Goal: Information Seeking & Learning: Learn about a topic

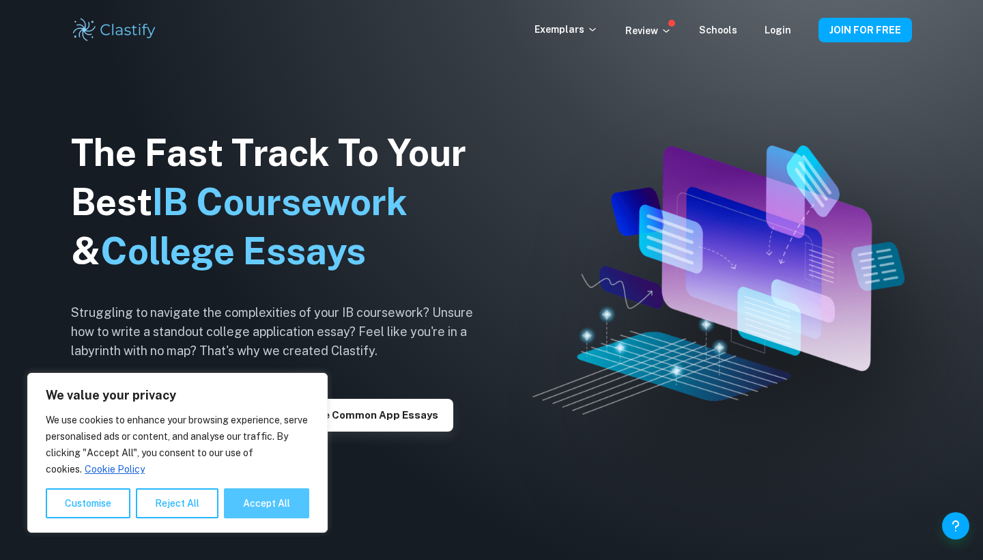
click at [253, 512] on button "Accept All" at bounding box center [266, 503] width 85 height 30
checkbox input "true"
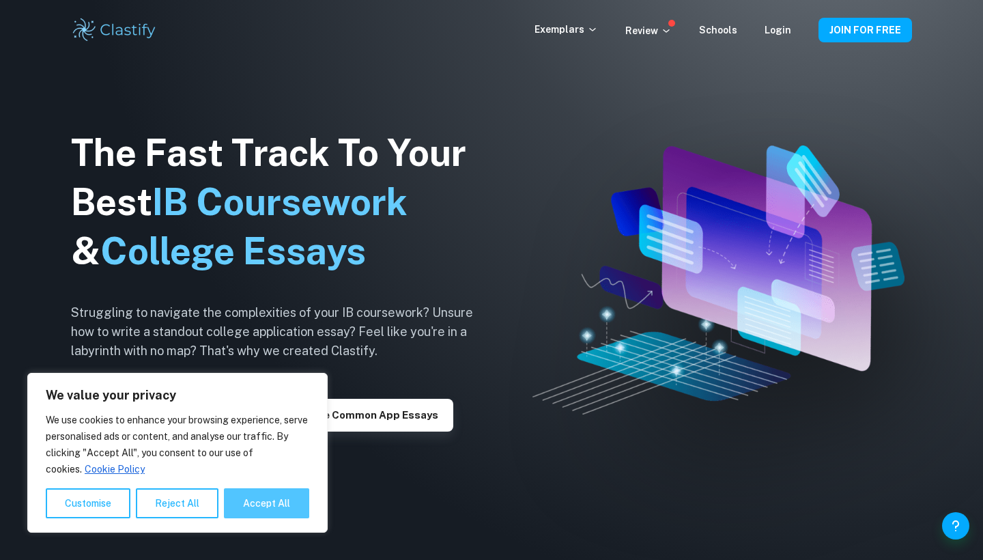
checkbox input "true"
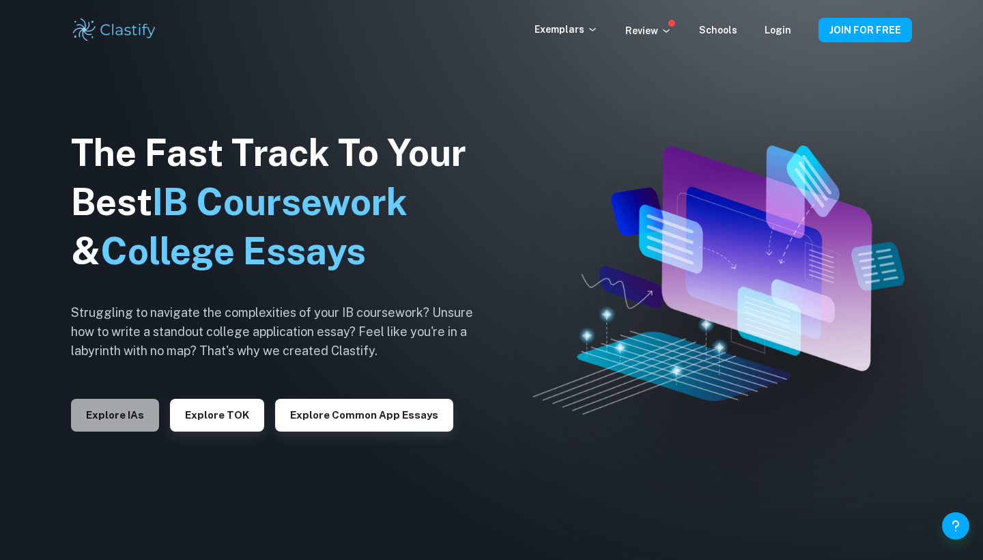
click at [141, 425] on button "Explore IAs" at bounding box center [115, 415] width 88 height 33
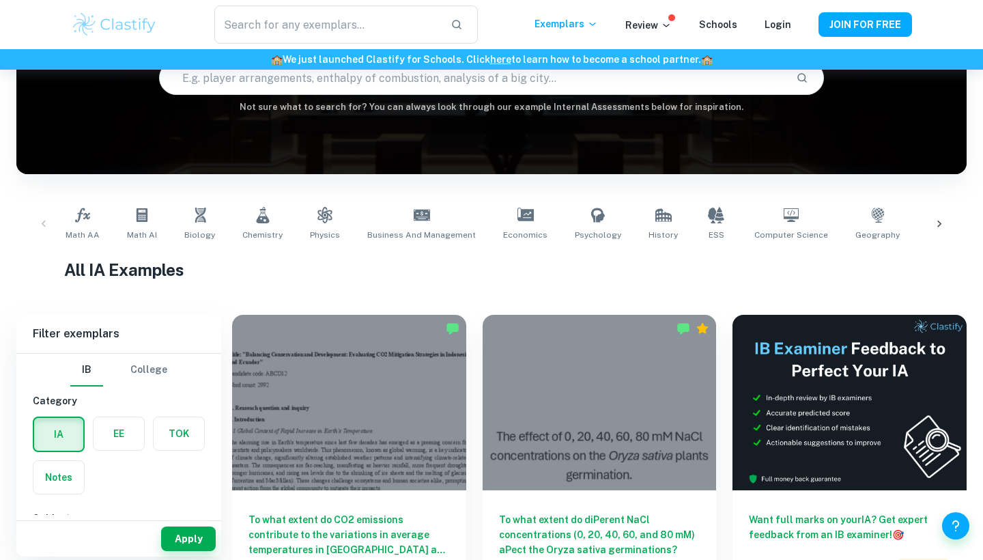
scroll to position [150, 0]
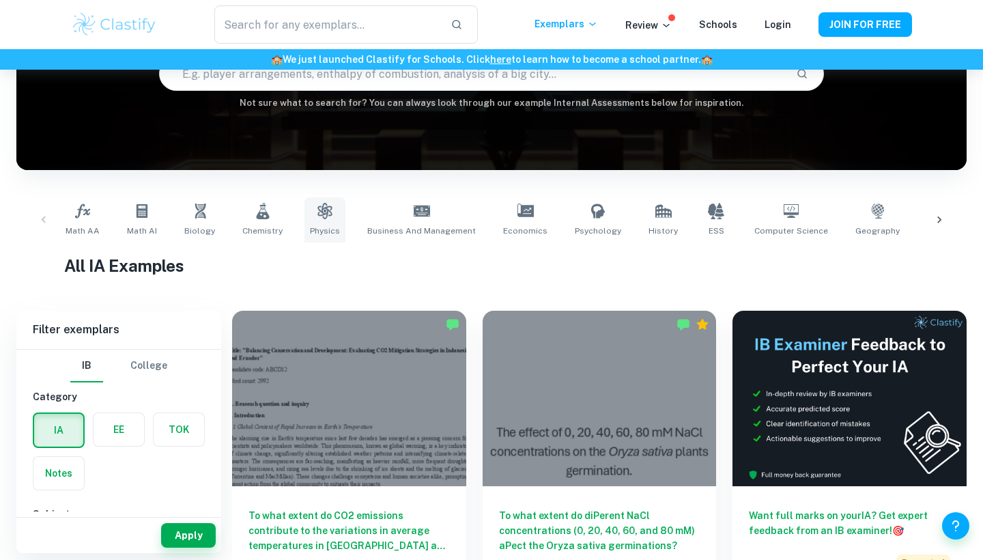
click at [323, 217] on icon at bounding box center [325, 211] width 16 height 16
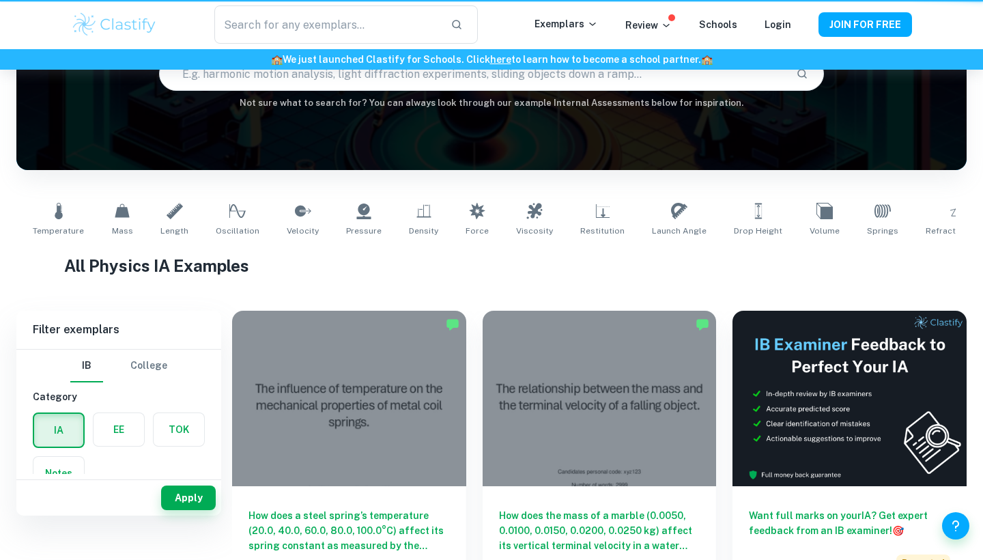
type input "Physics"
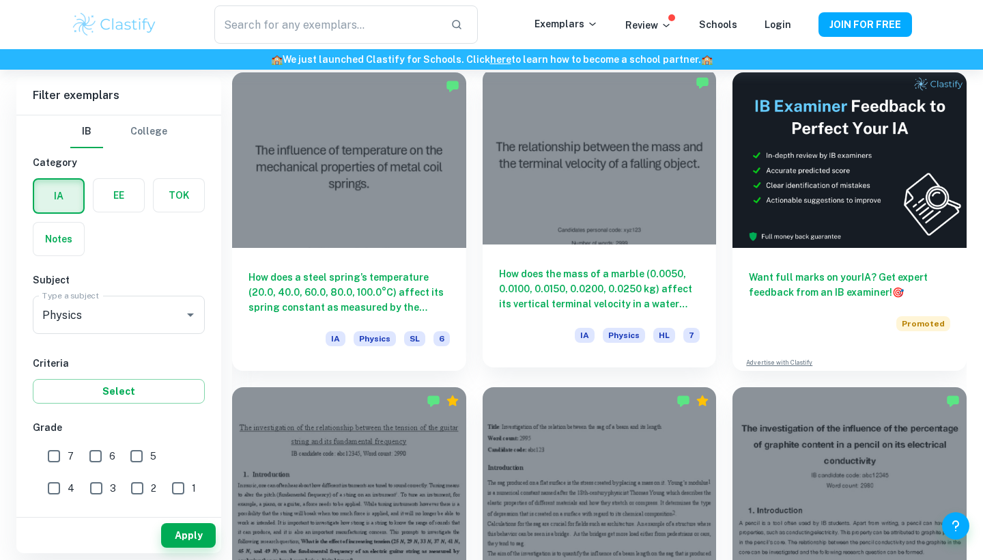
scroll to position [386, 0]
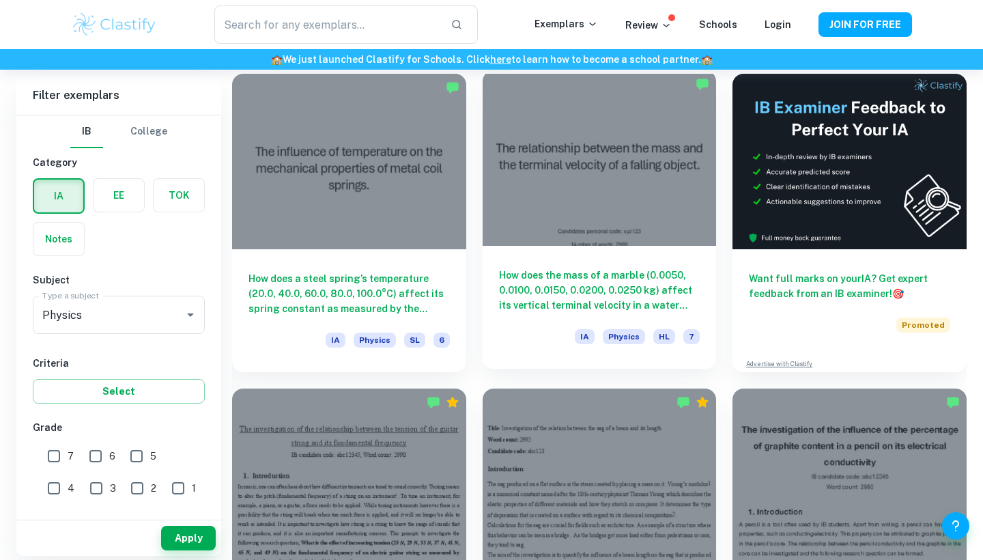
click at [630, 268] on h6 "How does the mass of a marble (0.0050, 0.0100, 0.0150, 0.0200, 0.0250 kg) affec…" at bounding box center [599, 290] width 201 height 45
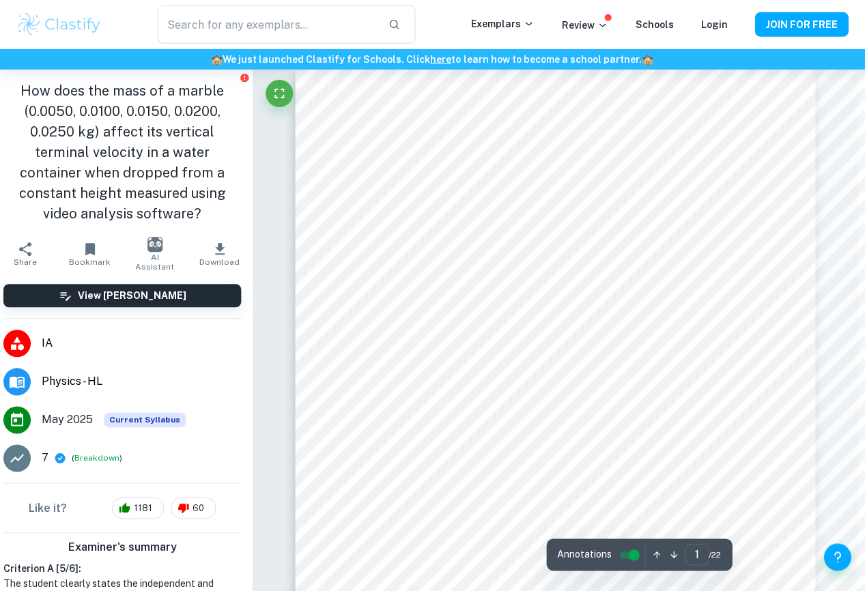
scroll to position [16, 7]
click at [711, 4] on div "​ Exemplars Review Schools Login JOIN FOR FREE" at bounding box center [432, 24] width 865 height 49
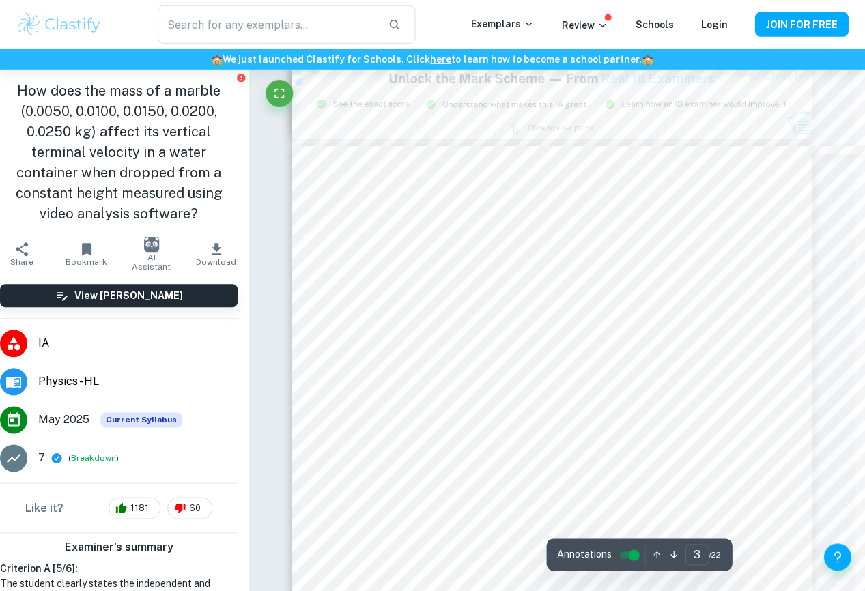
scroll to position [1609, 10]
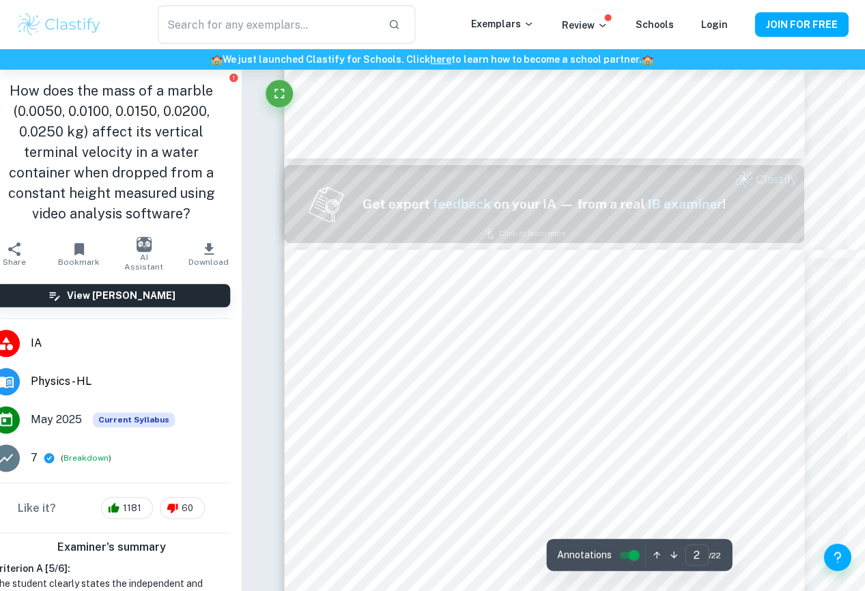
type input "1"
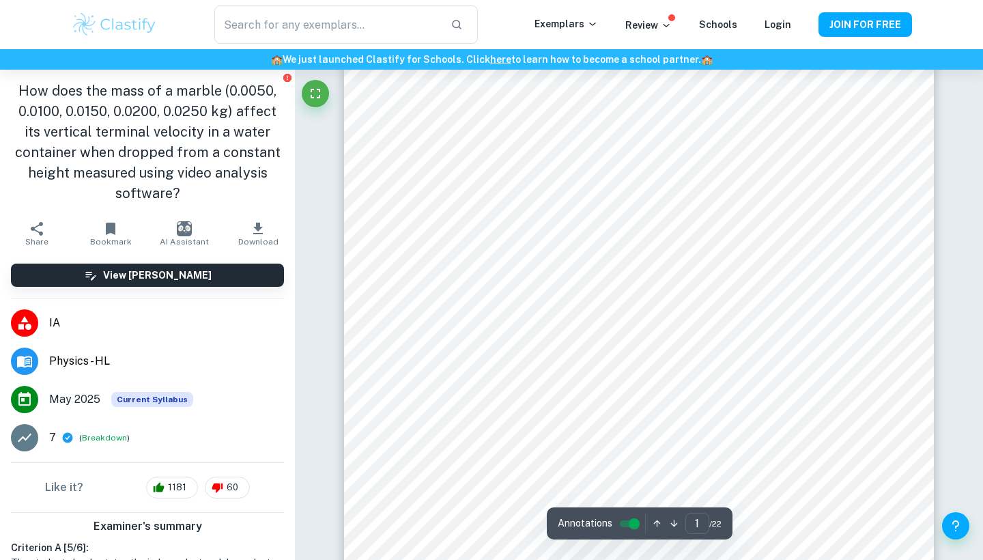
scroll to position [51, 0]
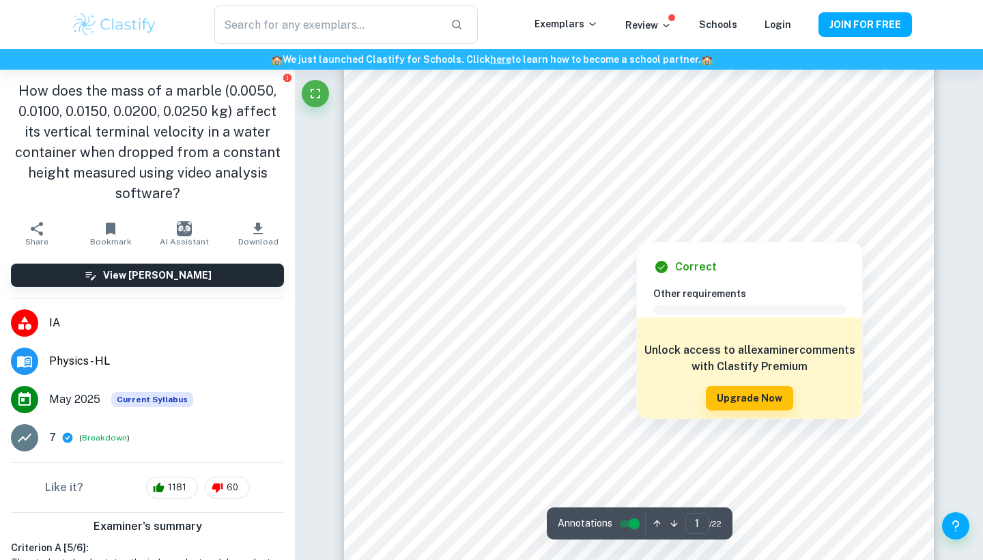
click at [490, 228] on div at bounding box center [636, 221] width 400 height 34
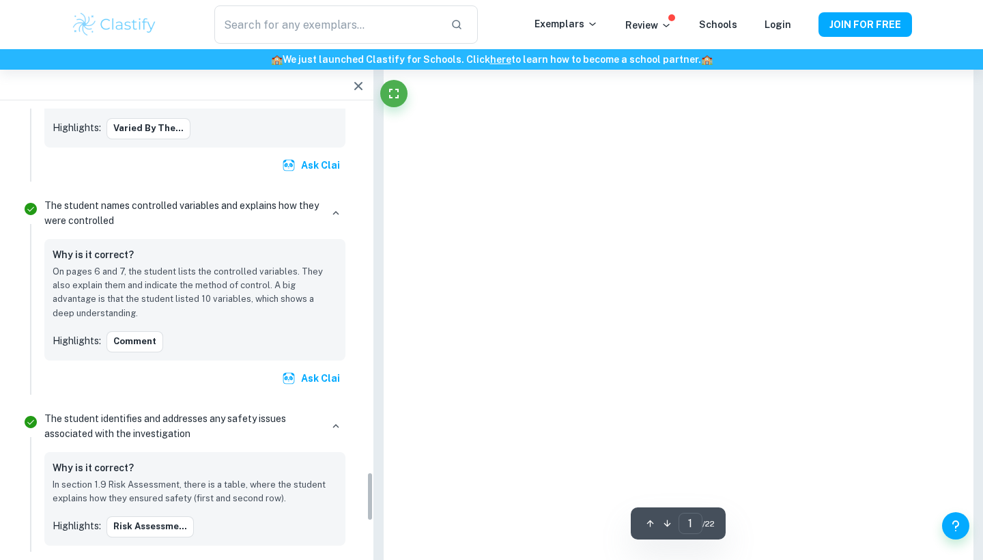
scroll to position [3251, 0]
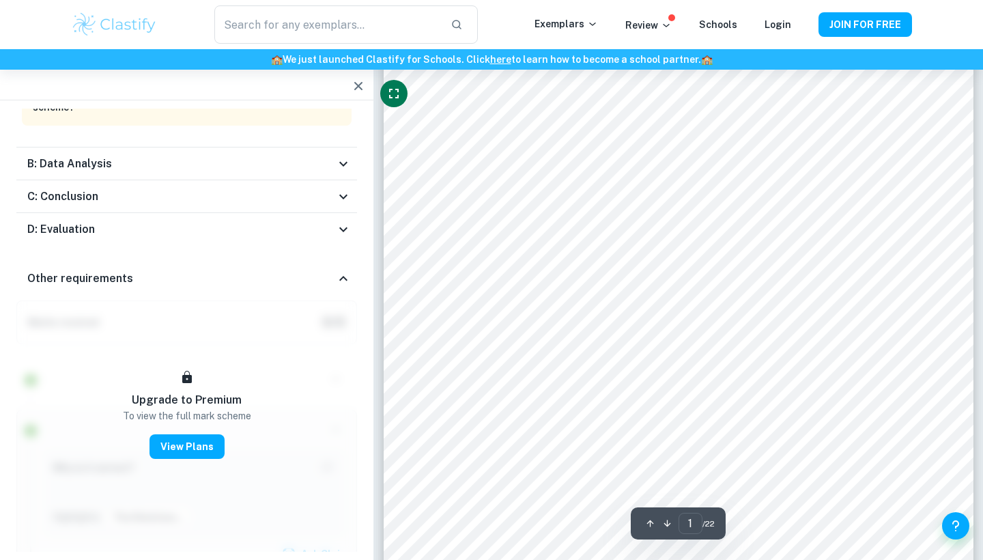
click at [399, 99] on icon "Fullscreen" at bounding box center [394, 93] width 16 height 16
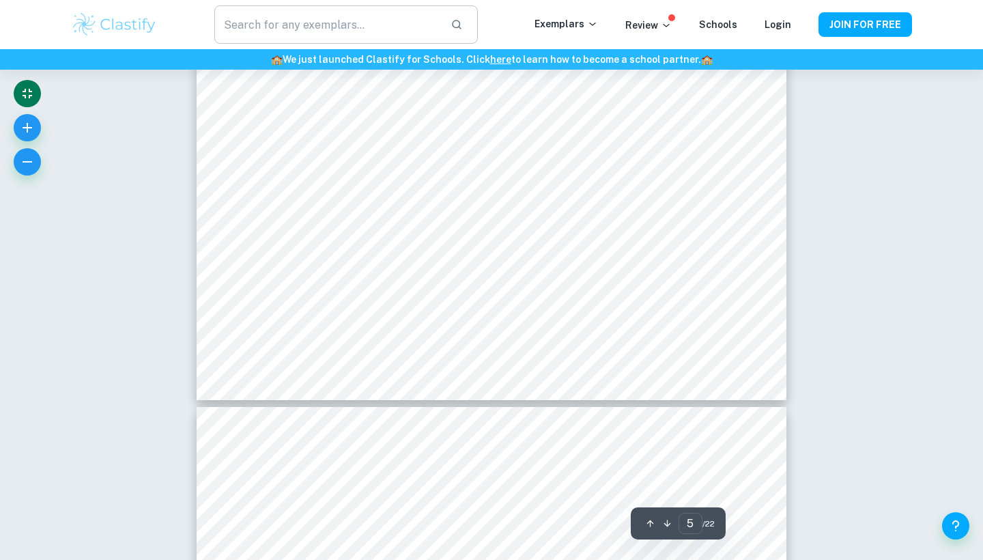
scroll to position [4067, 0]
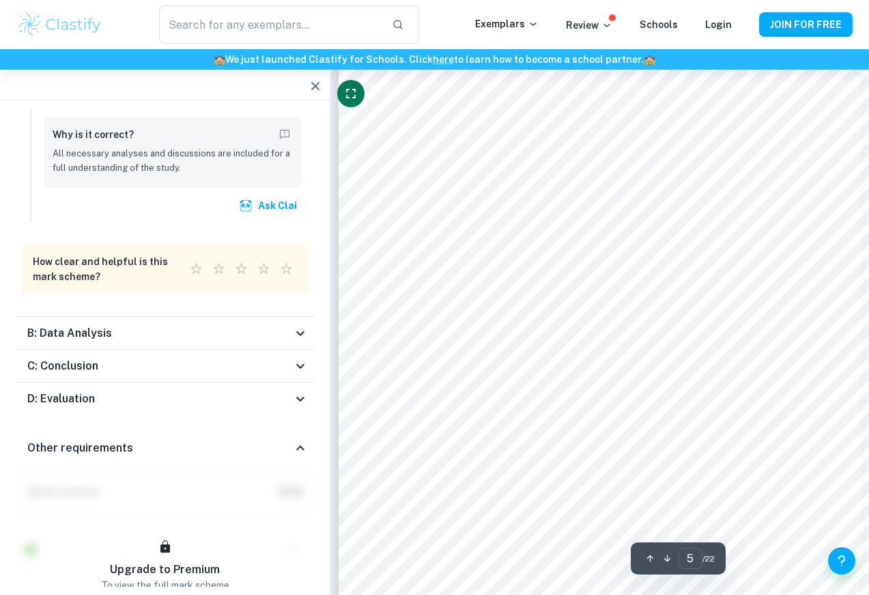
type input "6"
click at [315, 85] on icon "button" at bounding box center [314, 86] width 16 height 16
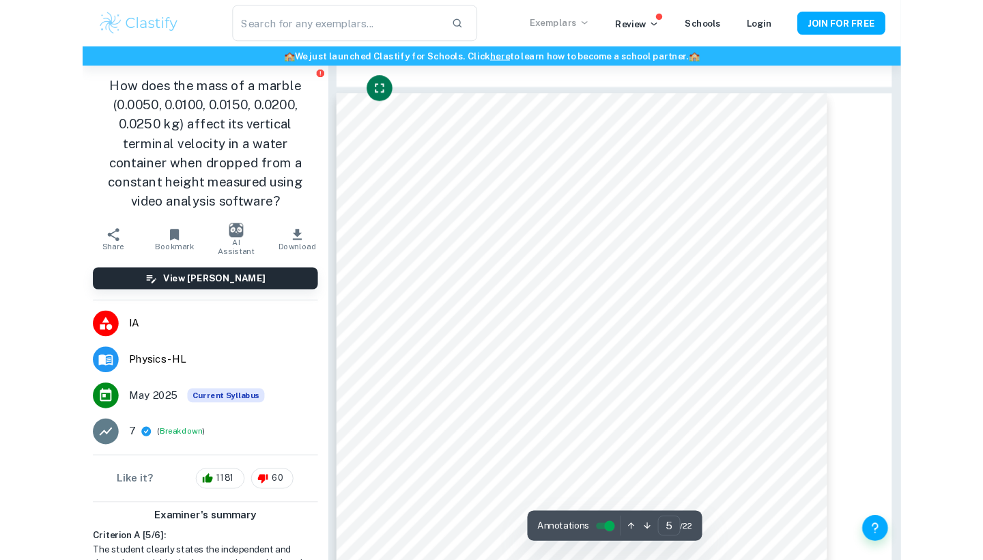
scroll to position [3347, 0]
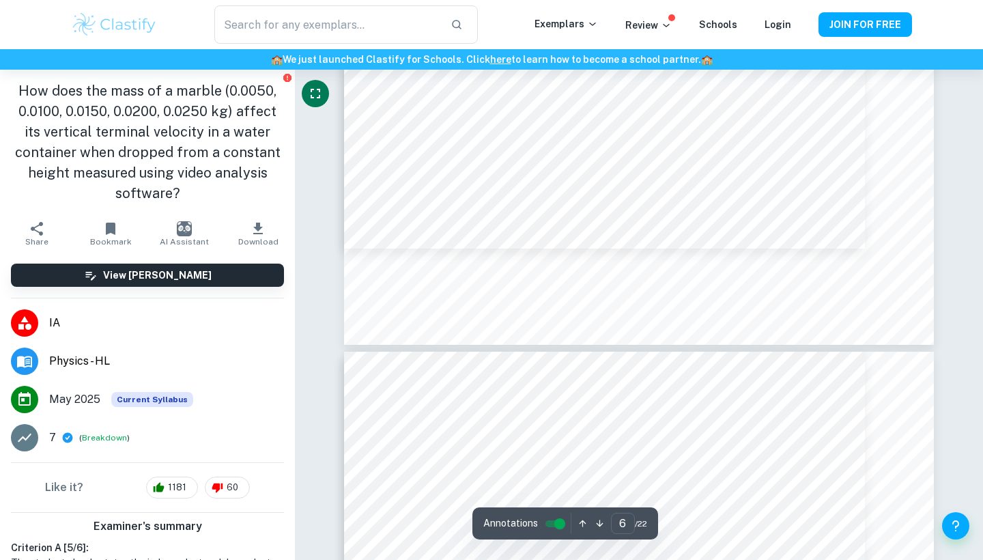
type input "5"
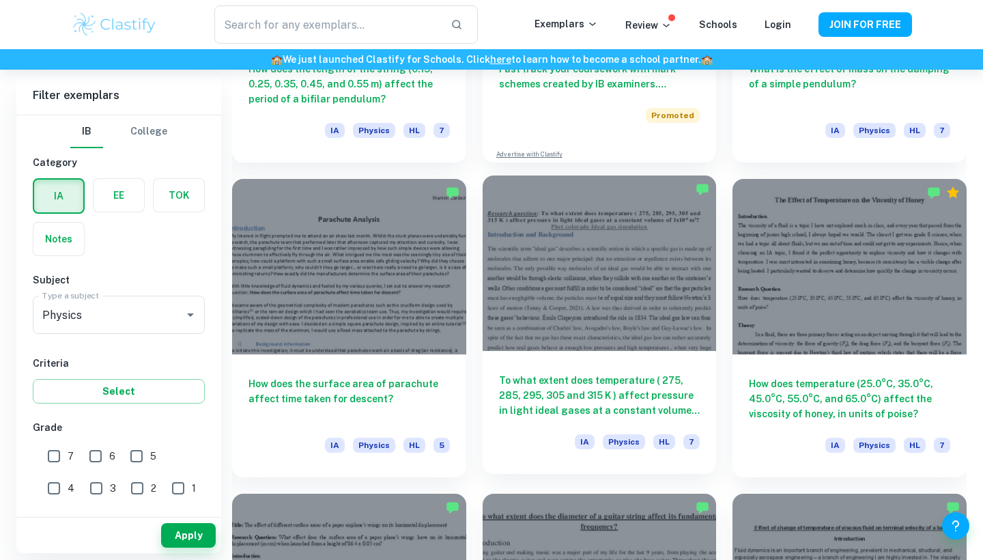
scroll to position [2798, 0]
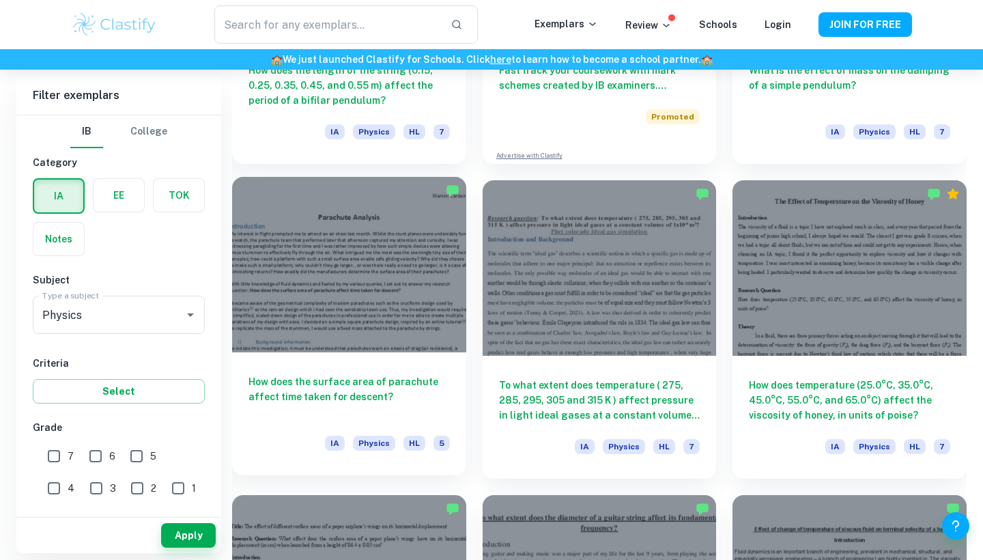
click at [454, 259] on div at bounding box center [349, 264] width 234 height 175
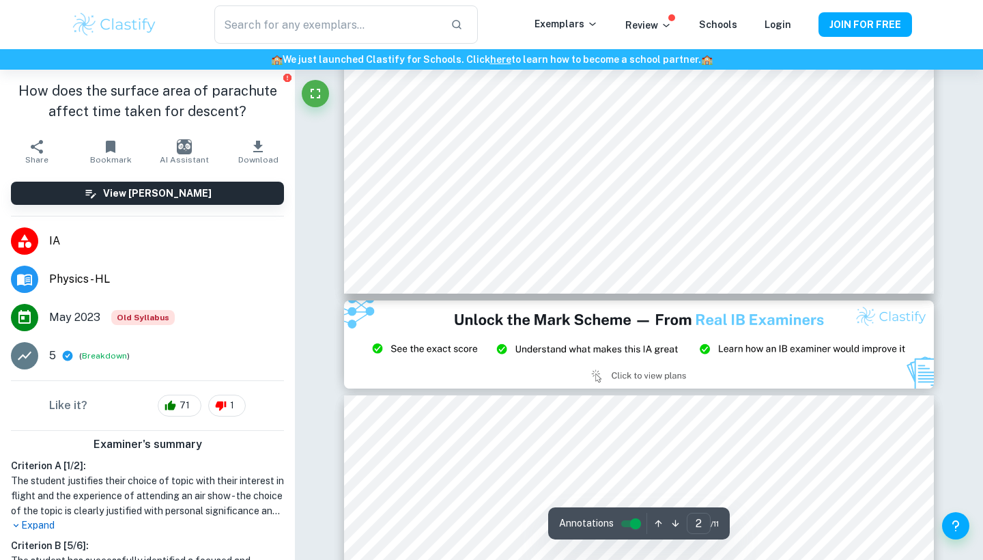
scroll to position [1561, 0]
click at [432, 2] on div "​ Exemplars Review Schools Login JOIN FOR FREE" at bounding box center [491, 24] width 983 height 49
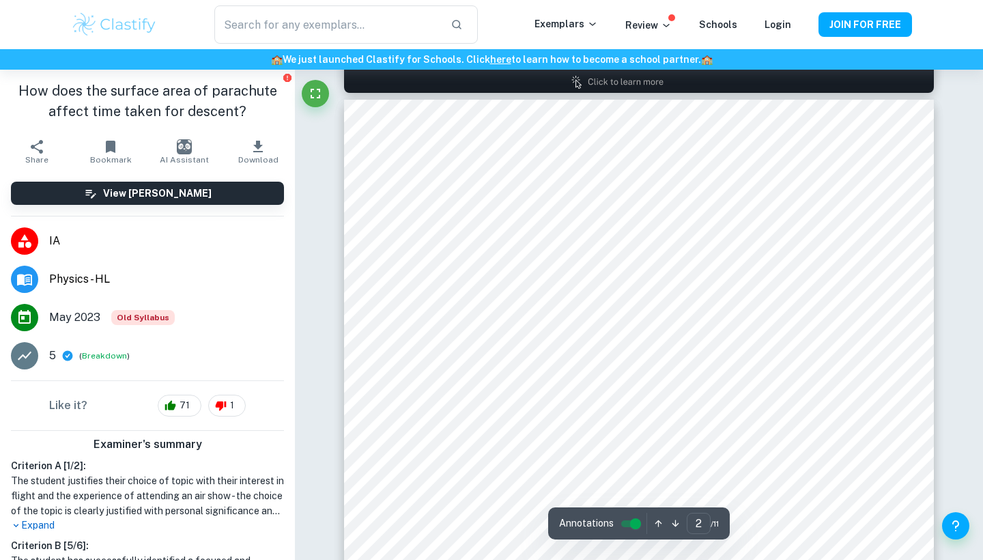
type input "1"
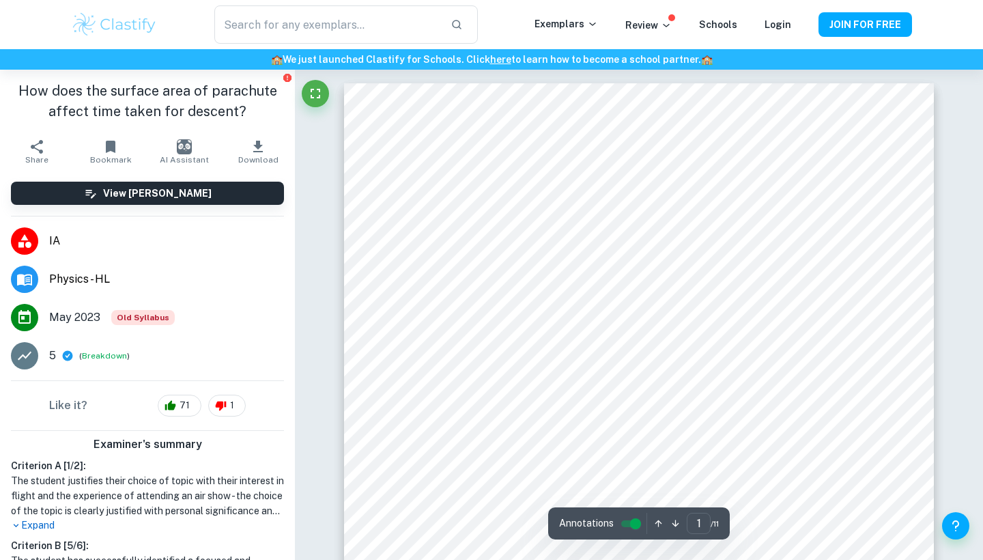
scroll to position [0, 0]
click at [356, 32] on input "text" at bounding box center [326, 24] width 225 height 38
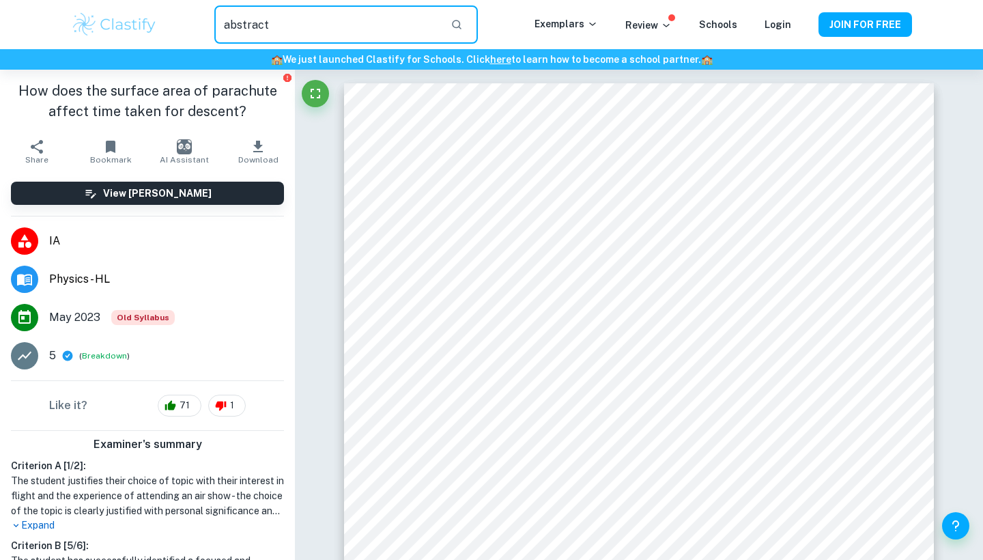
type input "abstract"
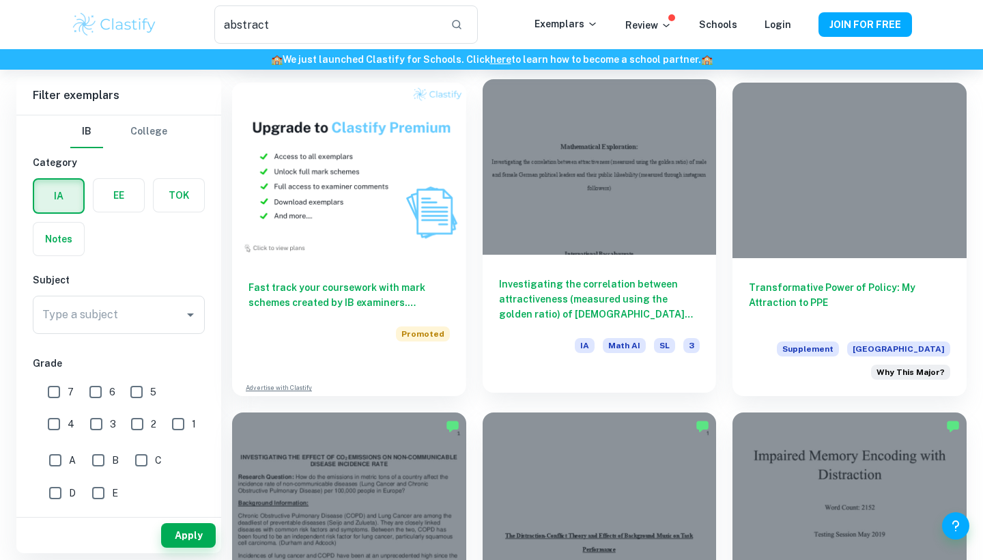
scroll to position [706, 0]
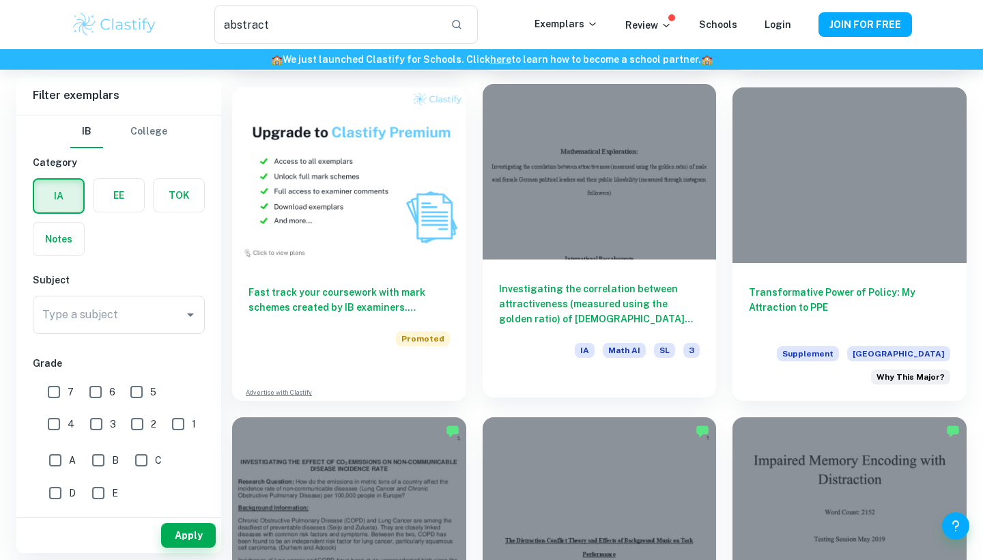
click at [608, 212] on div at bounding box center [600, 171] width 234 height 175
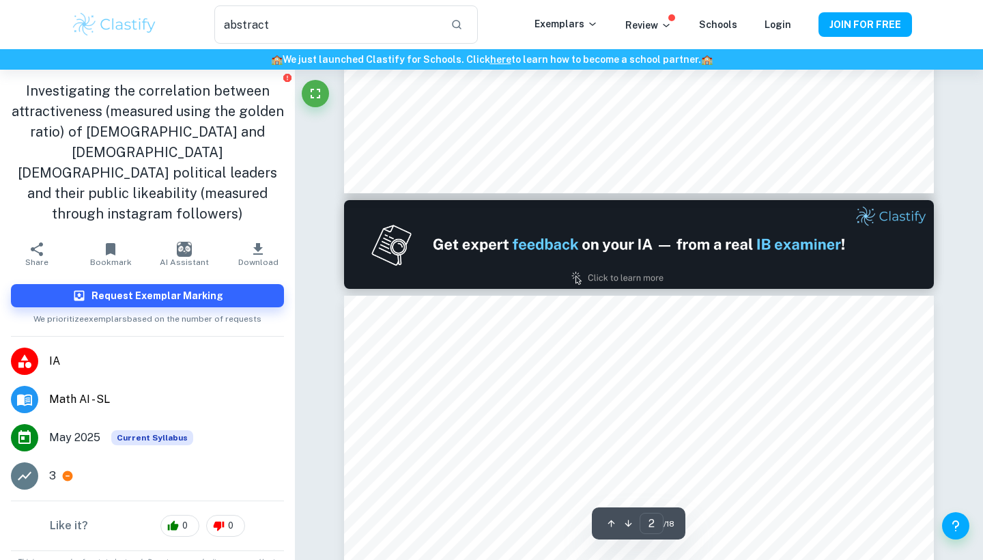
type input "1"
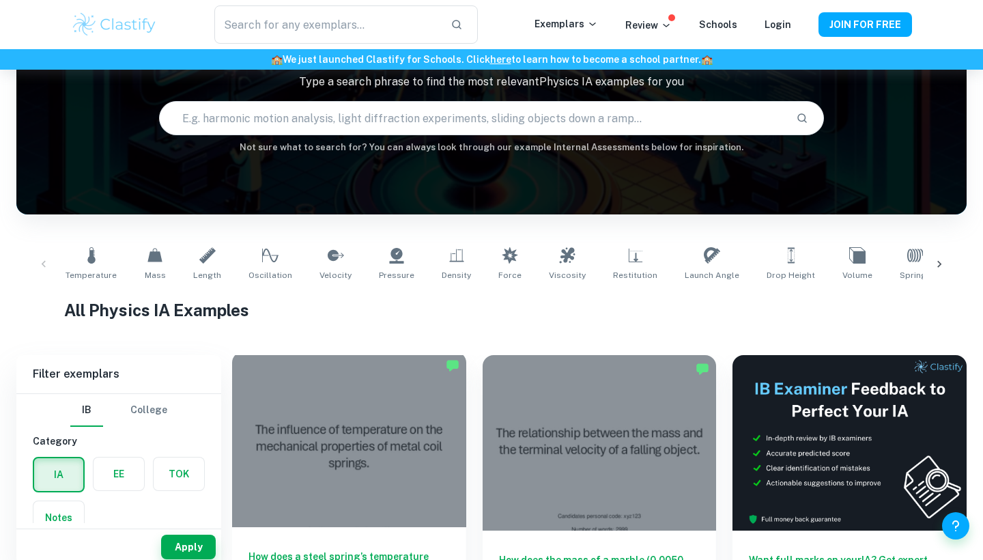
scroll to position [120, 0]
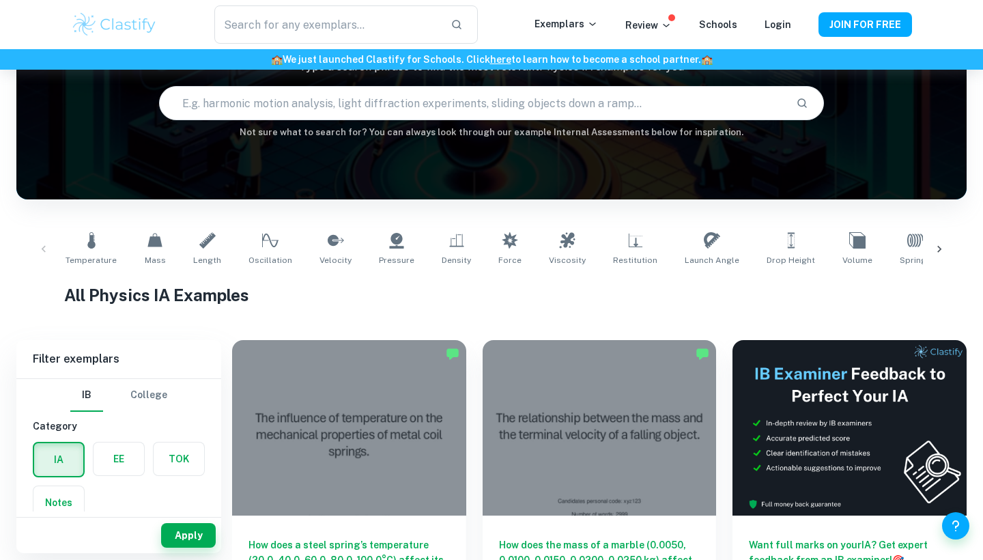
click at [942, 252] on icon at bounding box center [940, 249] width 14 height 14
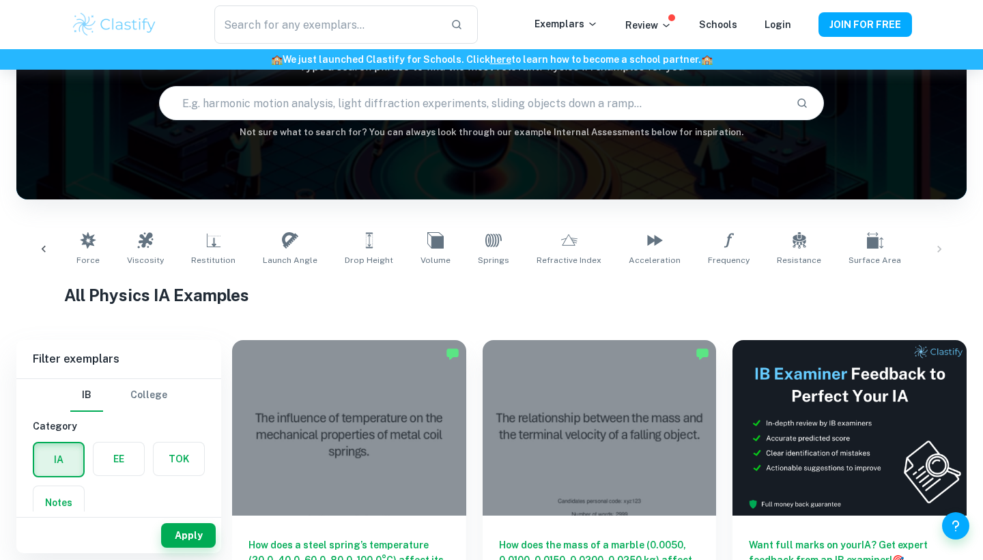
click at [950, 245] on div "Temperature Mass Length Oscillation Velocity Pressure Density Force Viscosity R…" at bounding box center [491, 249] width 929 height 45
click at [940, 249] on div "Temperature Mass Length Oscillation Velocity Pressure Density Force Viscosity R…" at bounding box center [491, 249] width 929 height 45
click at [44, 259] on div at bounding box center [43, 249] width 33 height 45
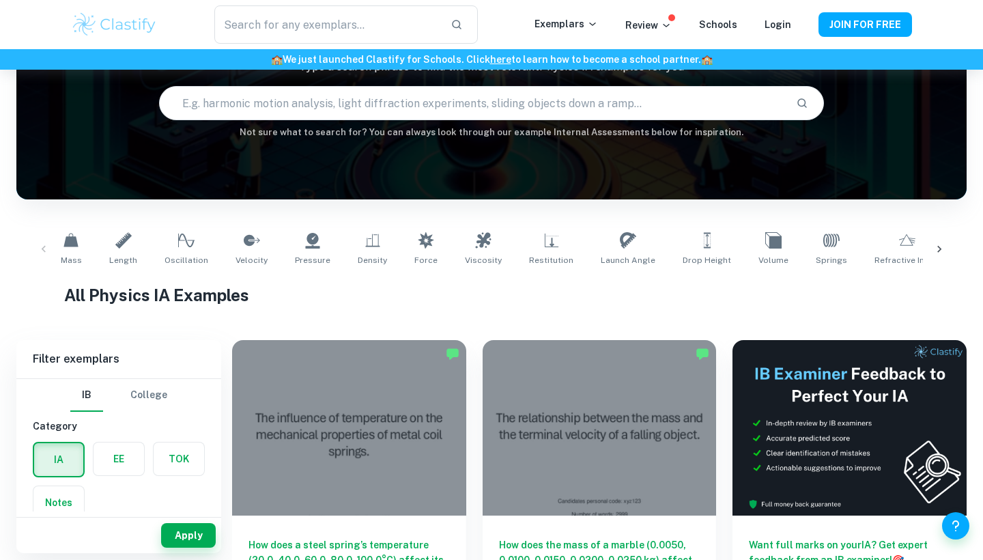
scroll to position [0, 0]
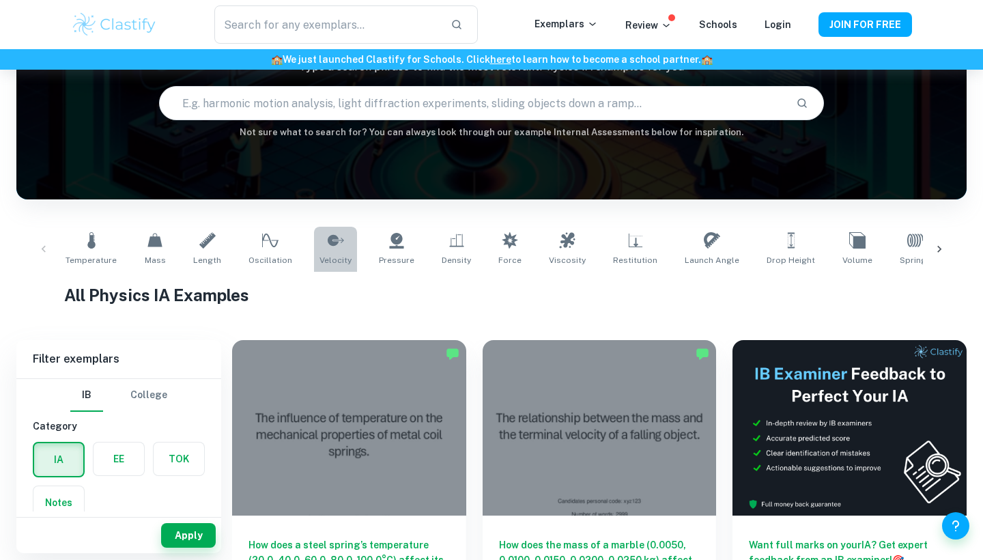
click at [323, 257] on span "Velocity" at bounding box center [336, 260] width 32 height 12
type input "Velocity"
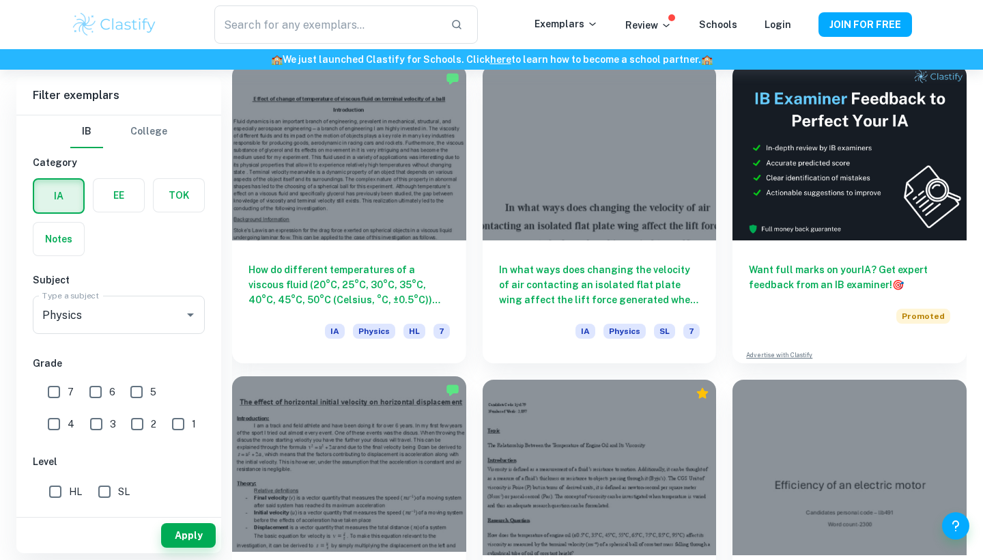
scroll to position [402, 0]
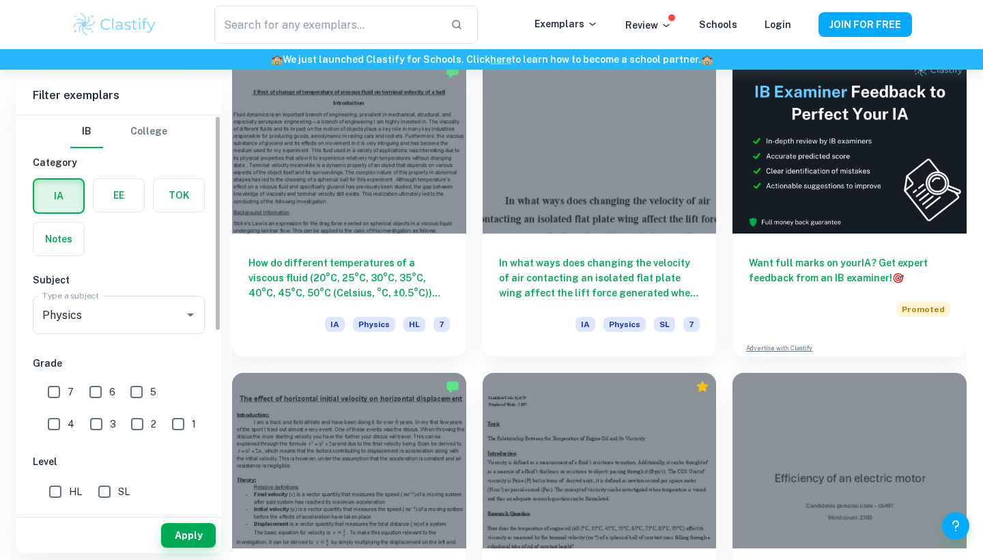
click at [53, 399] on input "7" at bounding box center [53, 391] width 27 height 27
checkbox input "true"
click at [64, 493] on input "HL" at bounding box center [55, 491] width 27 height 27
checkbox input "true"
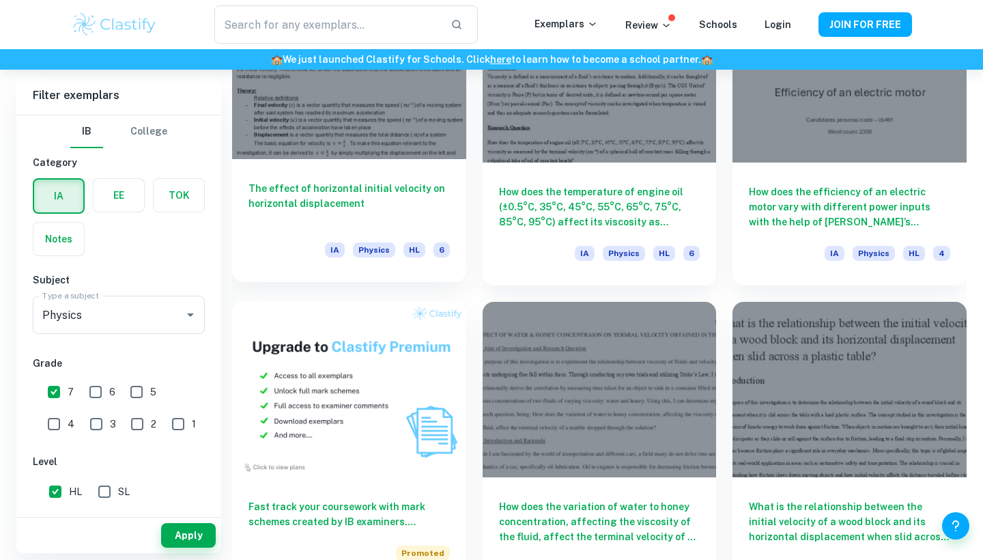
scroll to position [804, 0]
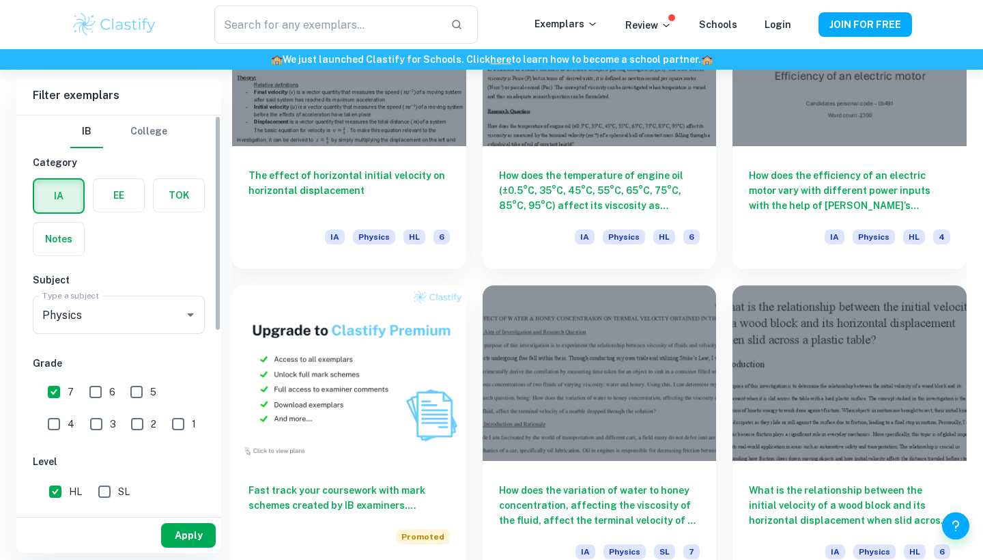
click at [187, 525] on button "Apply" at bounding box center [188, 535] width 55 height 25
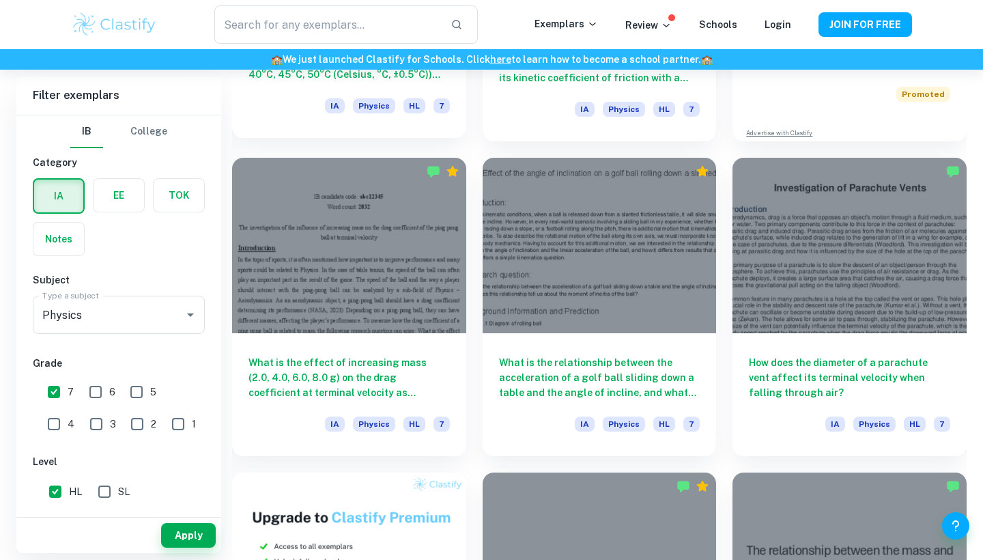
scroll to position [620, 0]
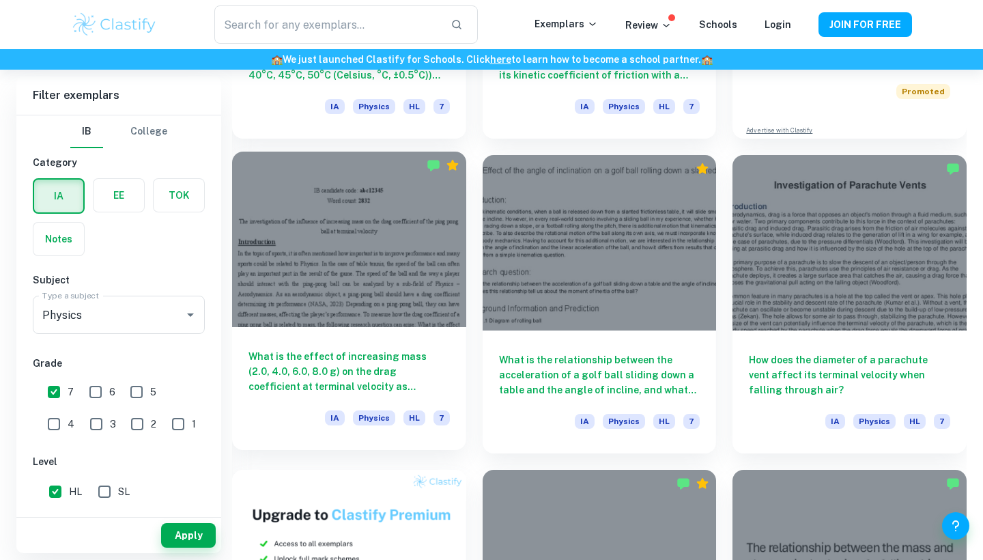
click at [416, 345] on div "What is the effect of increasing mass (2.0, 4.0, 6.0, 8.0 g) on the drag coeffi…" at bounding box center [349, 388] width 234 height 123
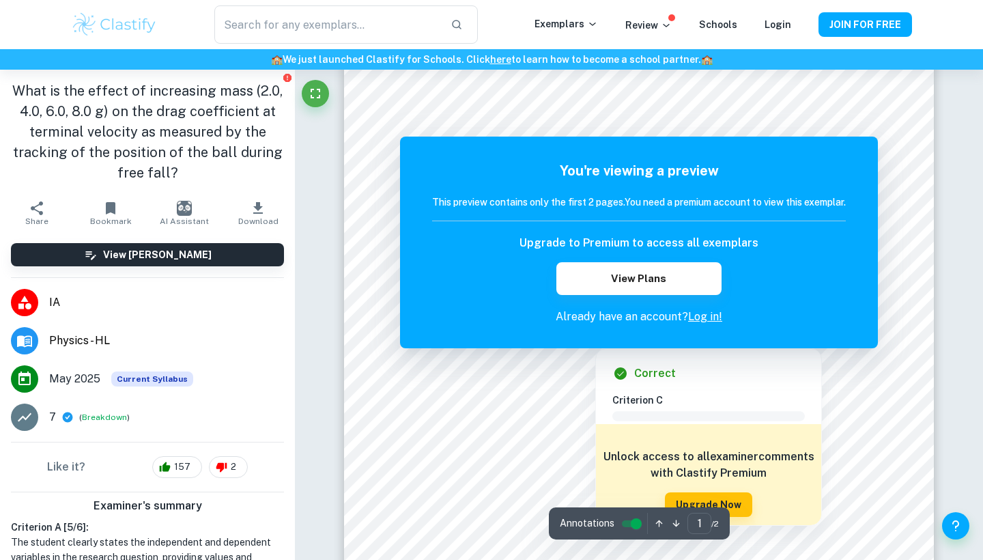
scroll to position [55, 0]
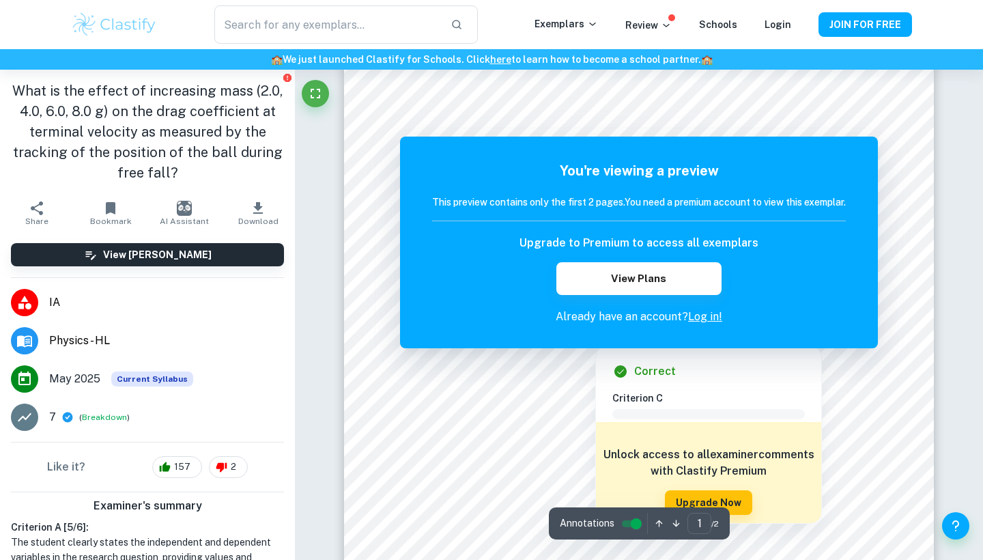
click at [800, 200] on h6 "This preview contains only the first 2 pages. You need a premium account to vie…" at bounding box center [639, 202] width 414 height 15
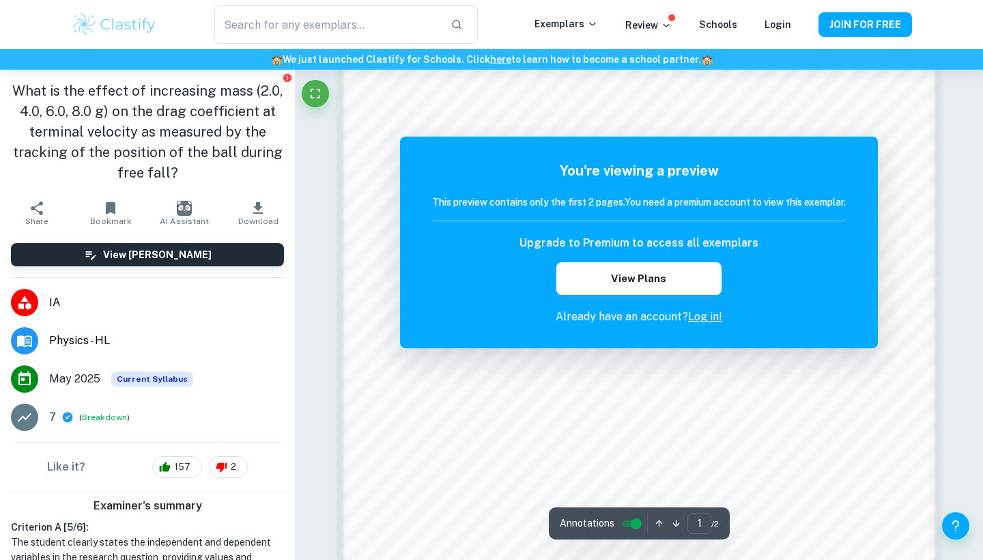
scroll to position [1022, 0]
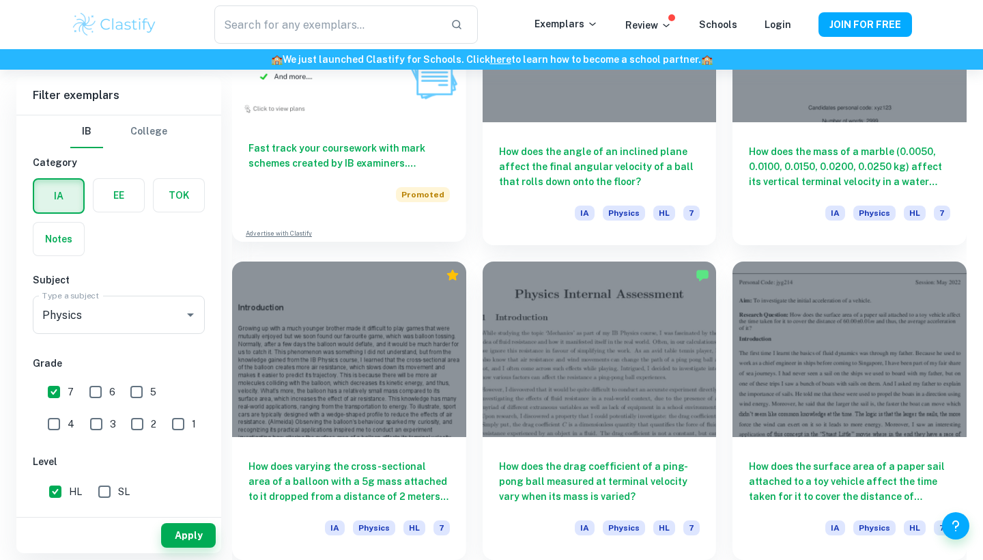
scroll to position [1145, 0]
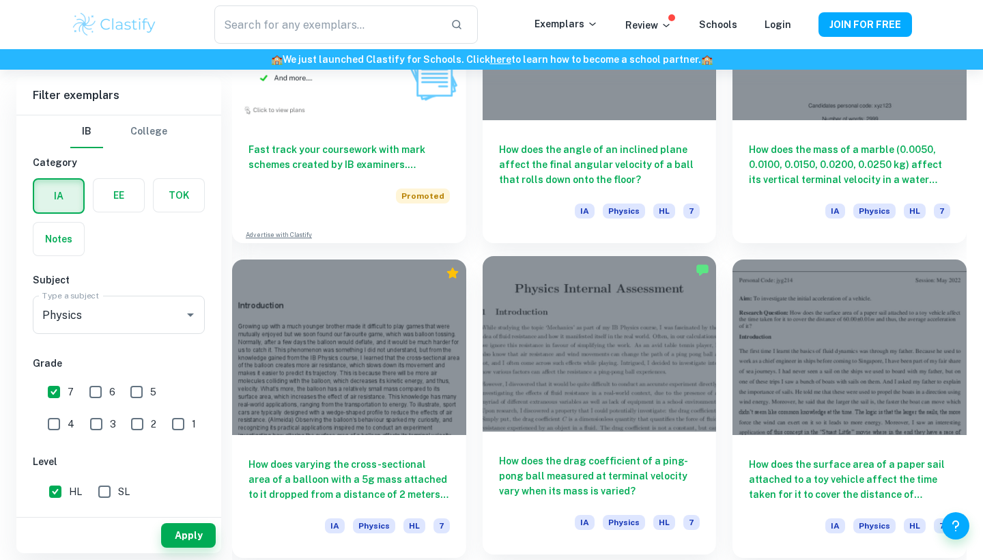
click at [532, 460] on h6 "How does the drag coefficient of a ping-pong ball measured at terminal velocity…" at bounding box center [599, 475] width 201 height 45
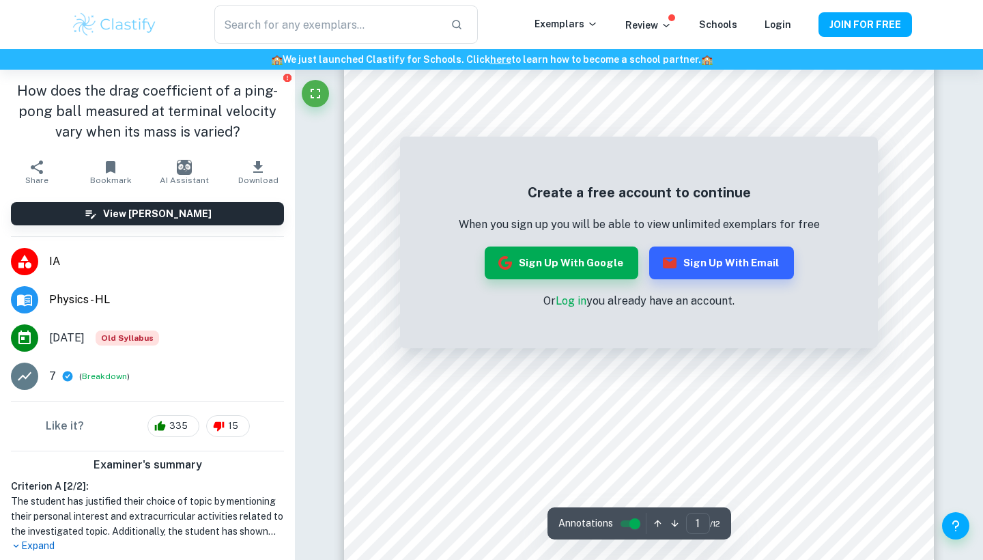
scroll to position [42, 0]
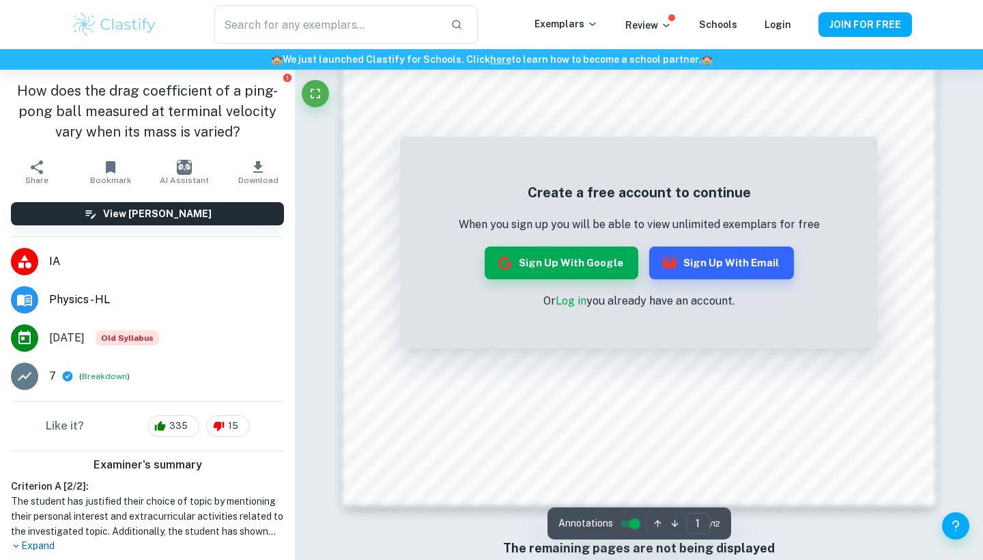
scroll to position [1249, 0]
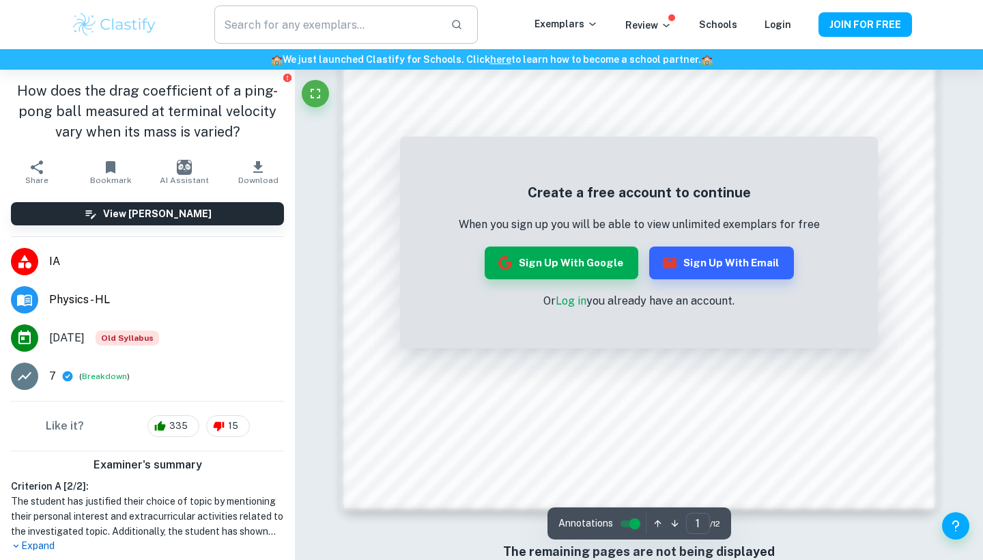
scroll to position [1145, 0]
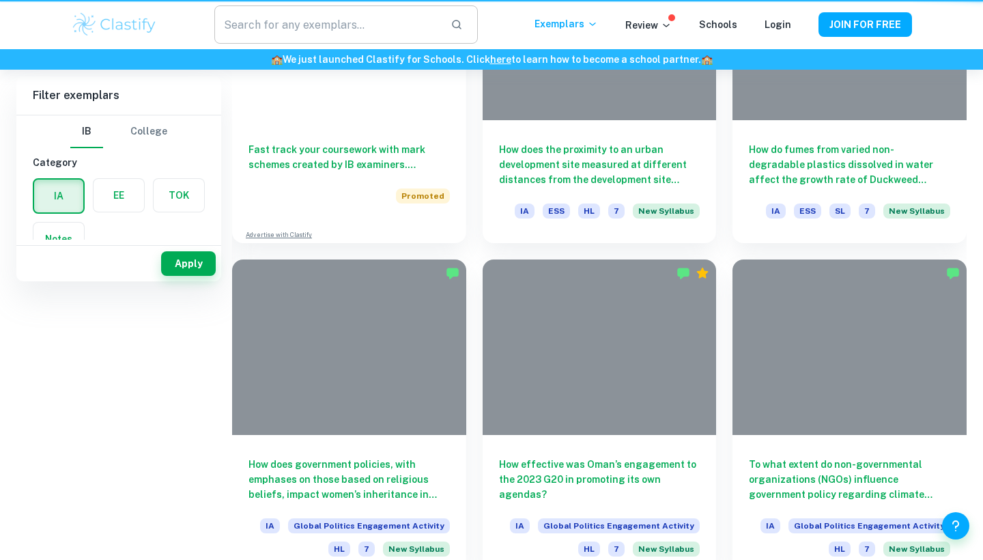
scroll to position [150, 0]
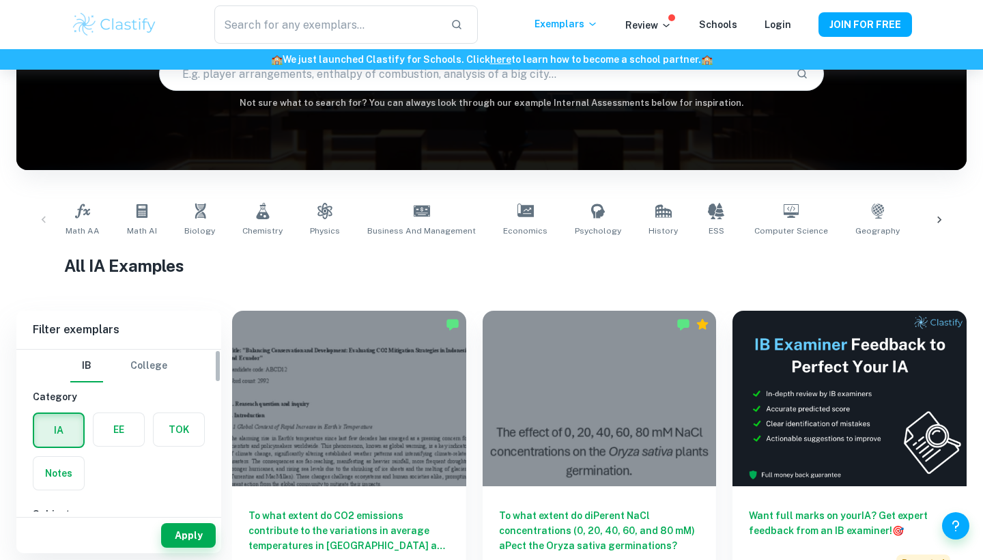
click at [76, 432] on label "button" at bounding box center [58, 430] width 49 height 33
click at [0, 0] on input "radio" at bounding box center [0, 0] width 0 height 0
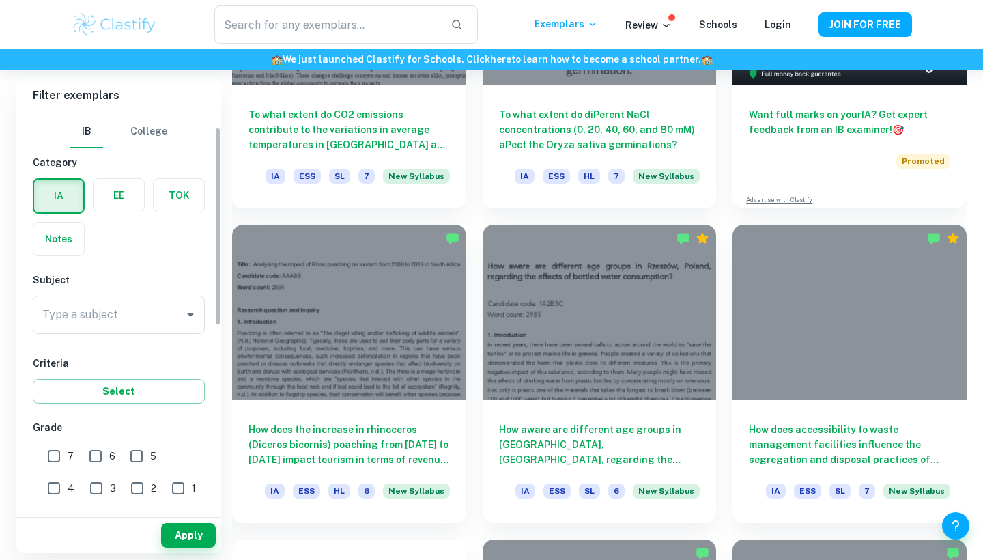
scroll to position [250, 0]
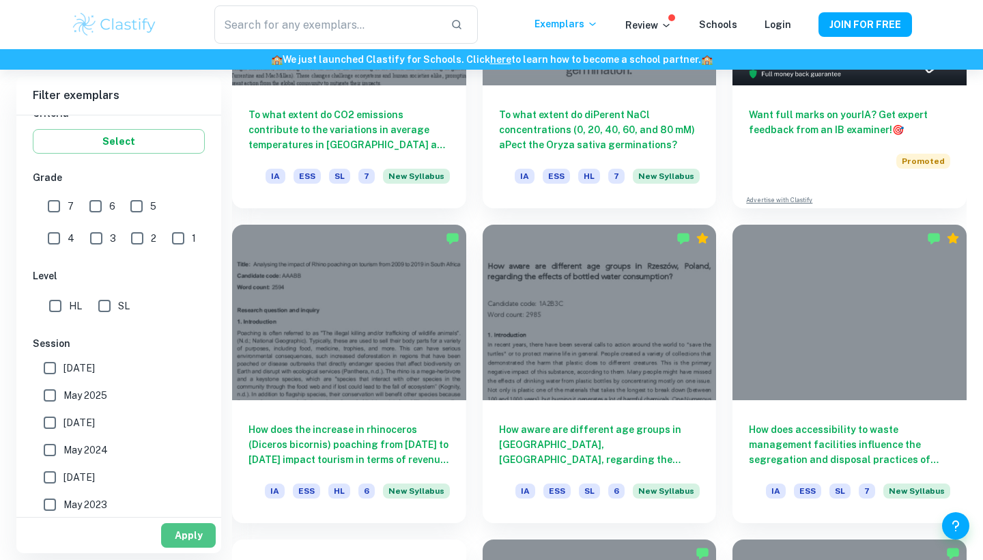
click at [182, 540] on button "Apply" at bounding box center [188, 535] width 55 height 25
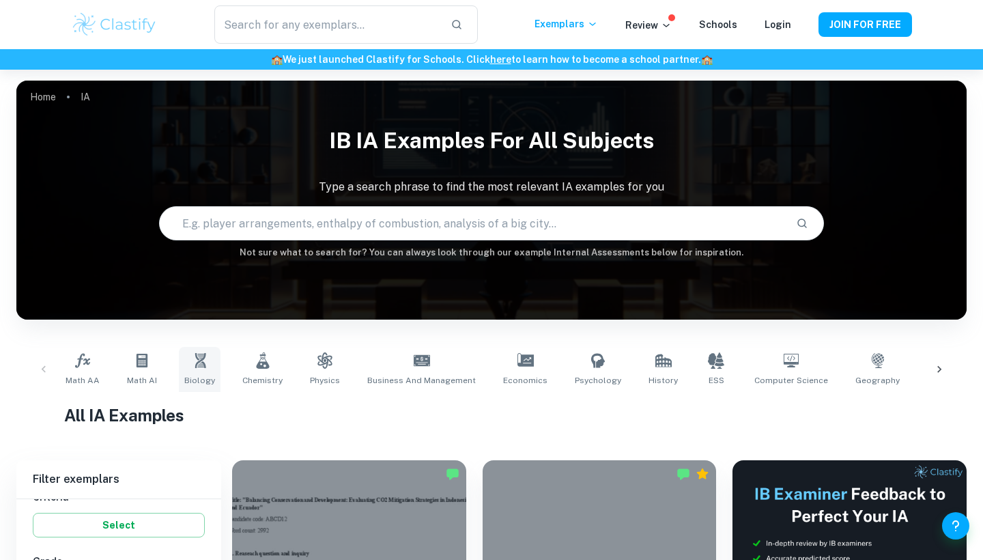
scroll to position [0, 0]
click at [51, 371] on div "Math AA Math AI Biology Chemistry Physics Business and Management Economics Psy…" at bounding box center [491, 369] width 929 height 45
click at [44, 371] on div "Math AA Math AI Biology Chemistry Physics Business and Management Economics Psy…" at bounding box center [491, 369] width 929 height 45
click at [335, 377] on link "Physics" at bounding box center [325, 369] width 41 height 45
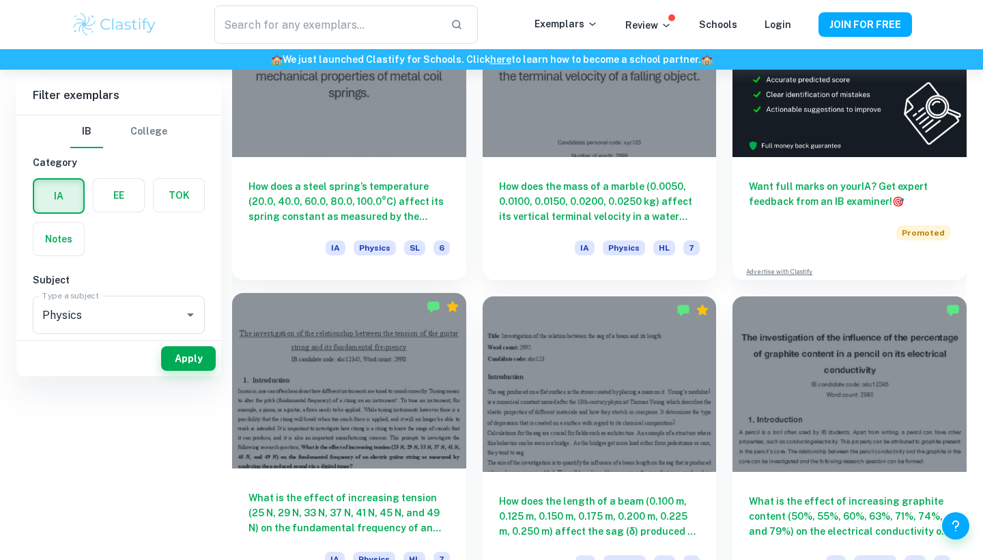
scroll to position [207, 0]
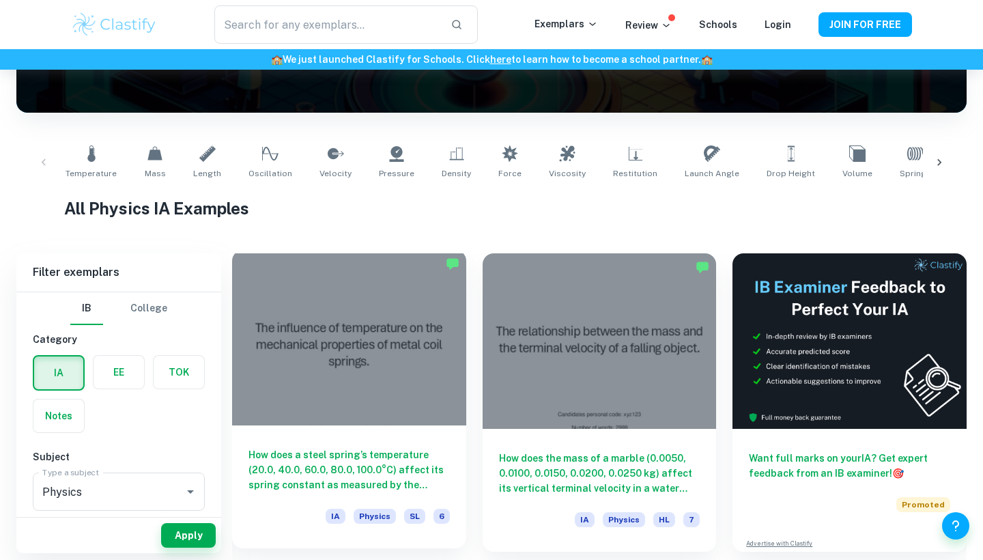
click at [301, 425] on div "How does a steel spring’s temperature (20.0, 40.0, 60.0, 80.0, 100.0°C) affect …" at bounding box center [349, 486] width 234 height 123
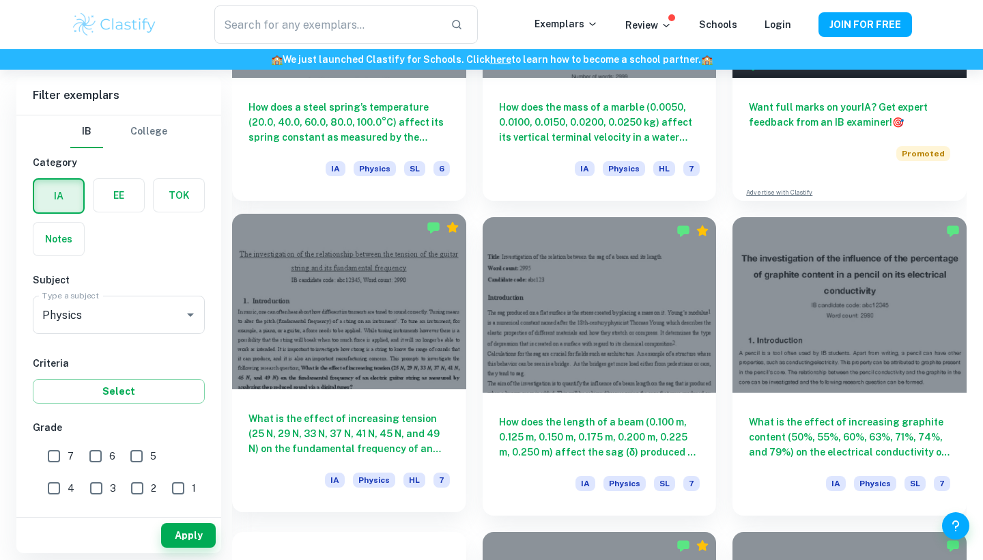
scroll to position [560, 0]
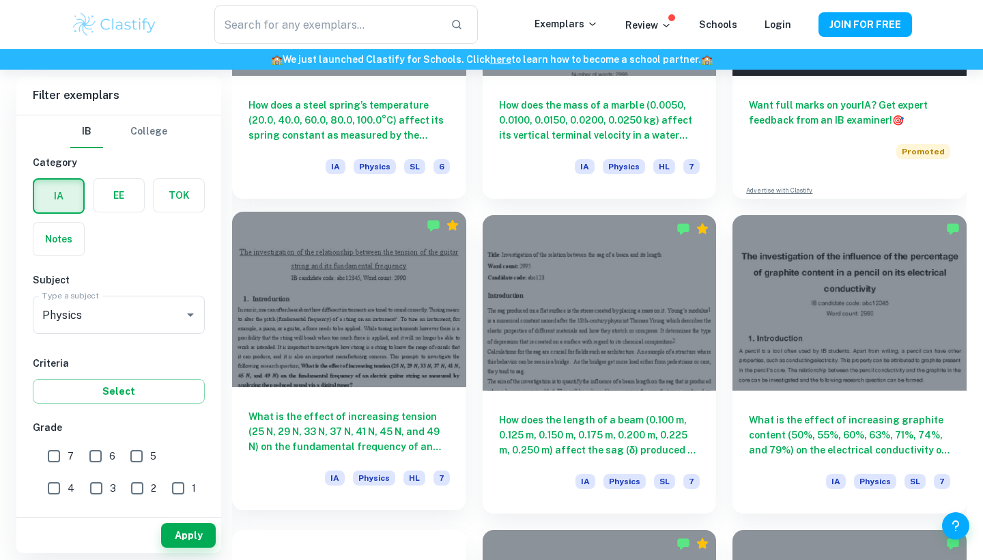
click at [444, 430] on h6 "What is the effect of increasing tension (25 N, 29 N, 33 N, 37 N, 41 N, 45 N, a…" at bounding box center [349, 431] width 201 height 45
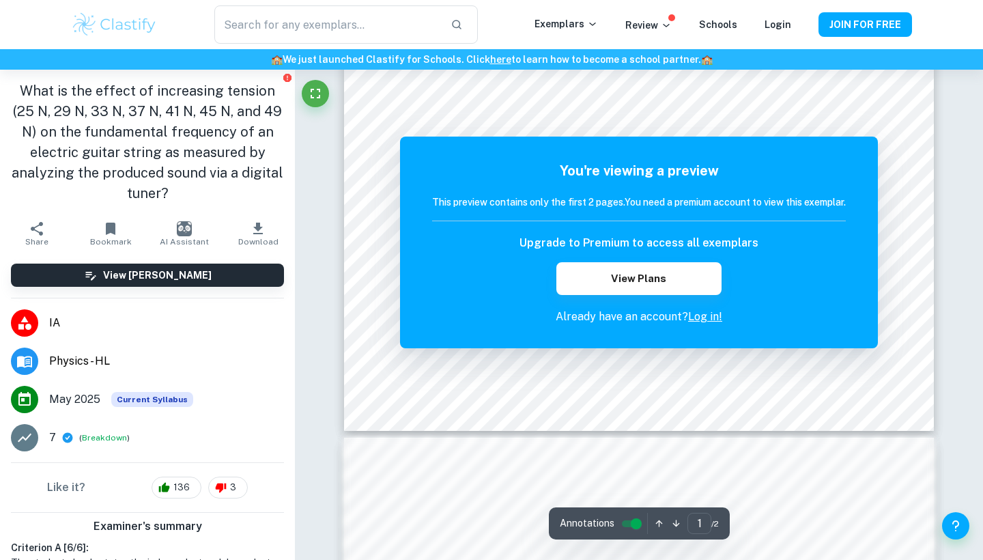
scroll to position [498, 0]
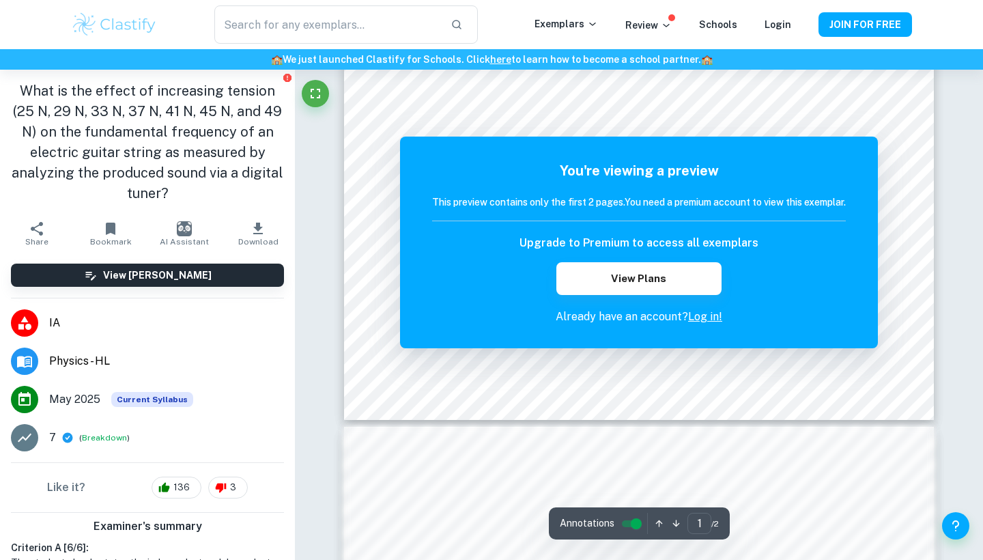
click at [535, 204] on h6 "This preview contains only the first 2 pages. You need a premium account to vie…" at bounding box center [639, 202] width 414 height 15
click at [535, 207] on h6 "This preview contains only the first 2 pages. You need a premium account to vie…" at bounding box center [639, 202] width 414 height 15
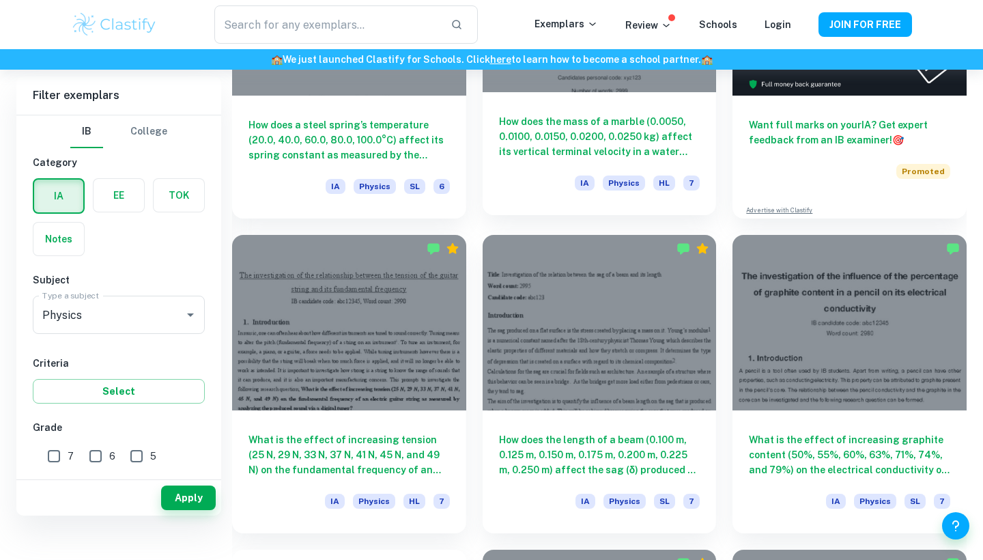
scroll to position [630, 0]
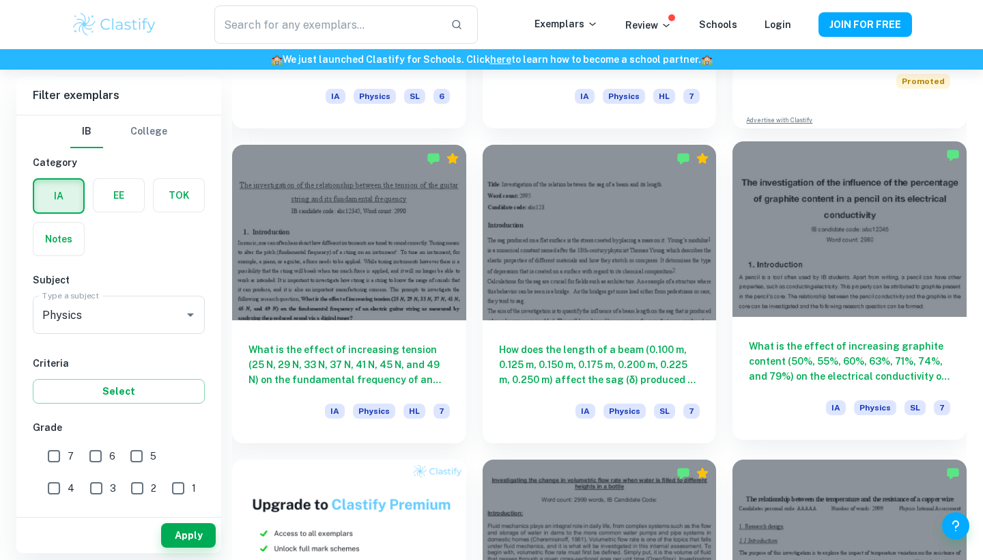
click at [822, 270] on div at bounding box center [850, 228] width 234 height 175
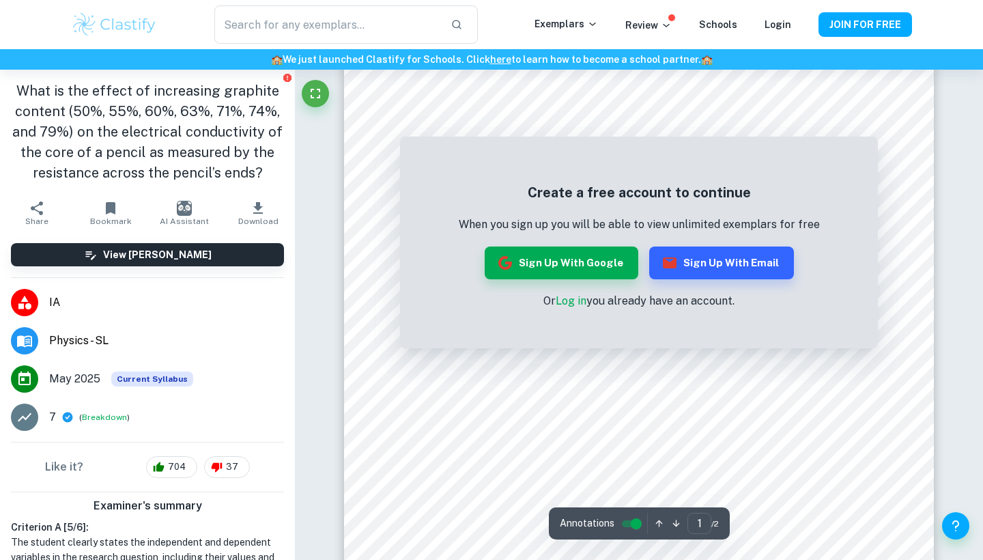
scroll to position [341, 0]
click at [579, 262] on button "Sign up with Google" at bounding box center [562, 262] width 154 height 33
click at [575, 268] on button "Sign up with Google" at bounding box center [562, 262] width 154 height 33
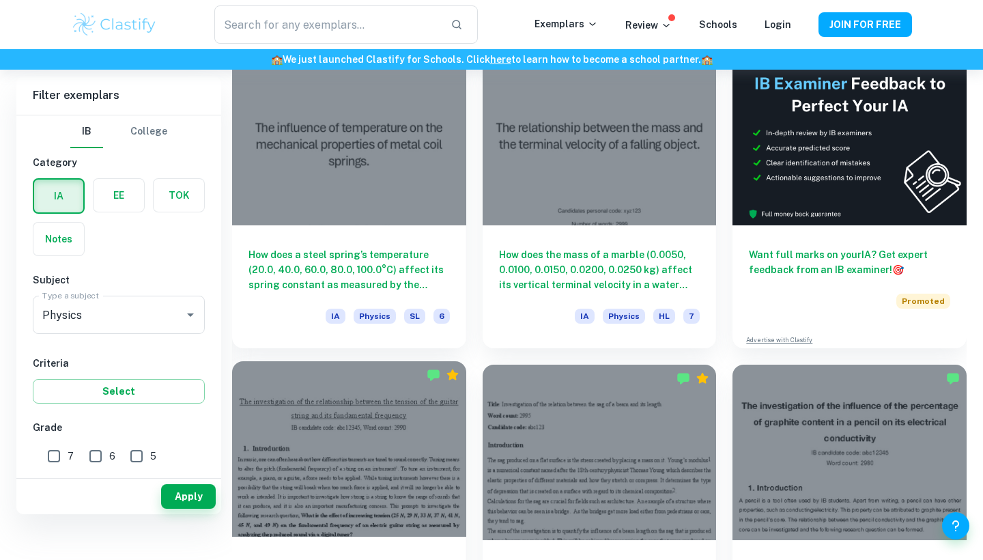
scroll to position [212, 0]
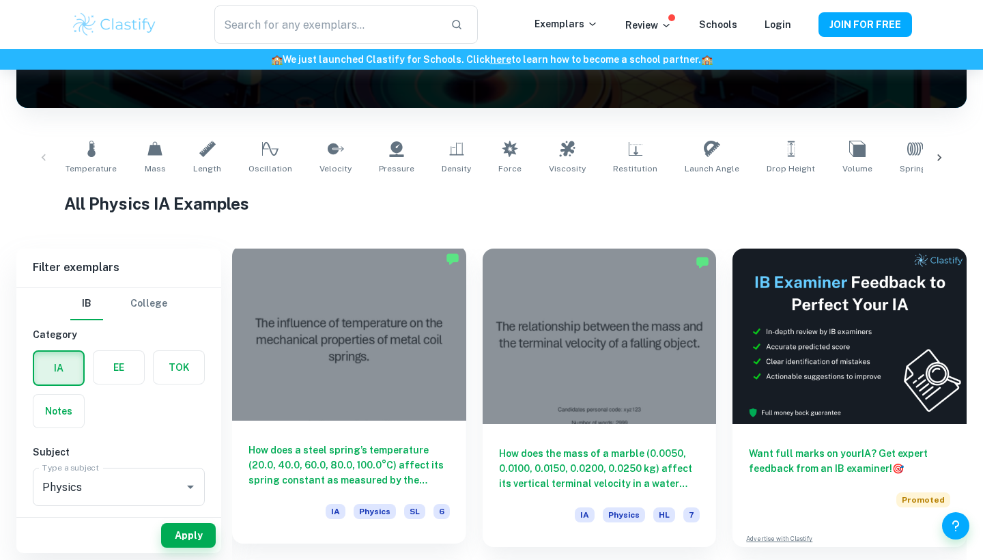
click at [386, 425] on div "How does a steel spring’s temperature (20.0, 40.0, 60.0, 80.0, 100.0°C) affect …" at bounding box center [349, 482] width 234 height 123
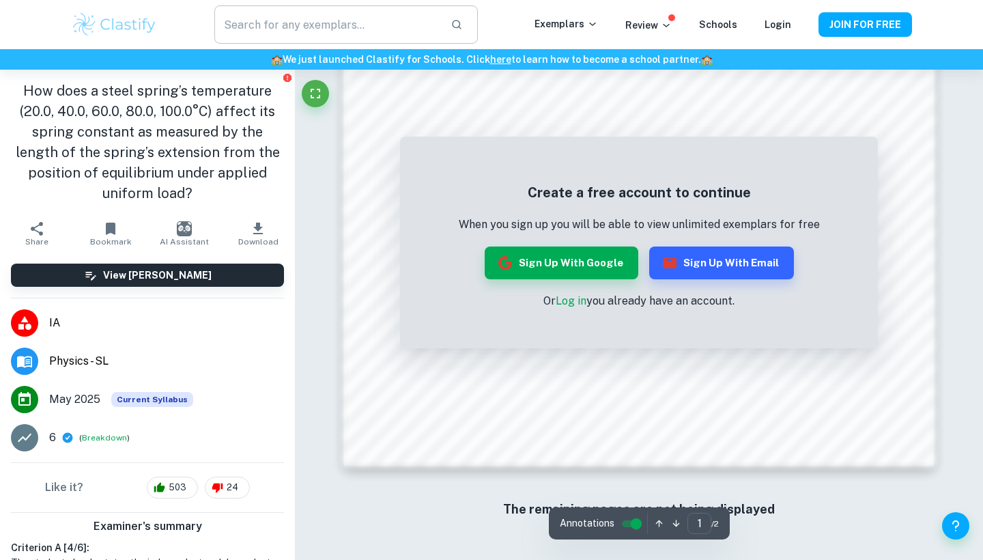
scroll to position [1293, 0]
